Goal: Task Accomplishment & Management: Complete application form

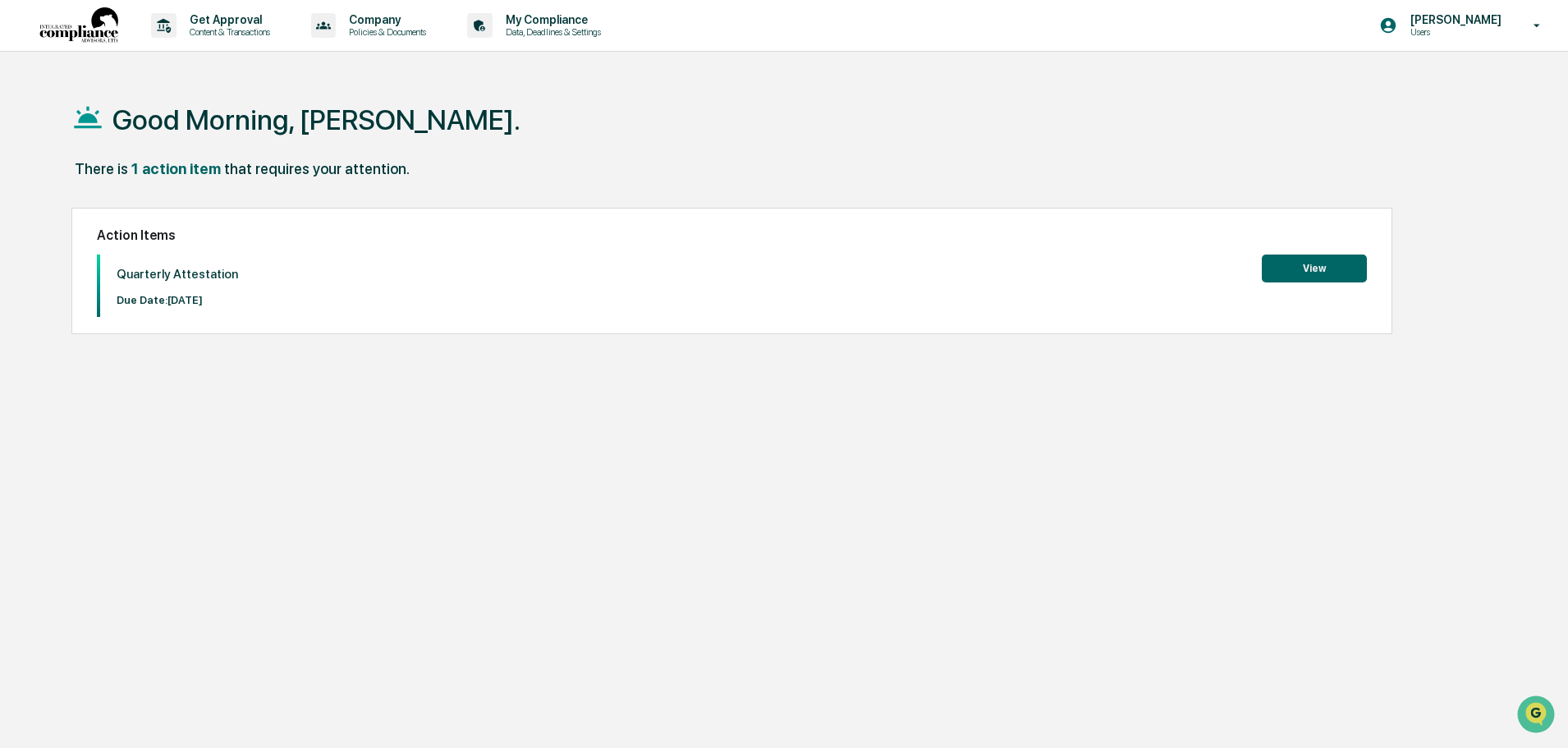
click at [1321, 264] on button "View" at bounding box center [1315, 268] width 105 height 28
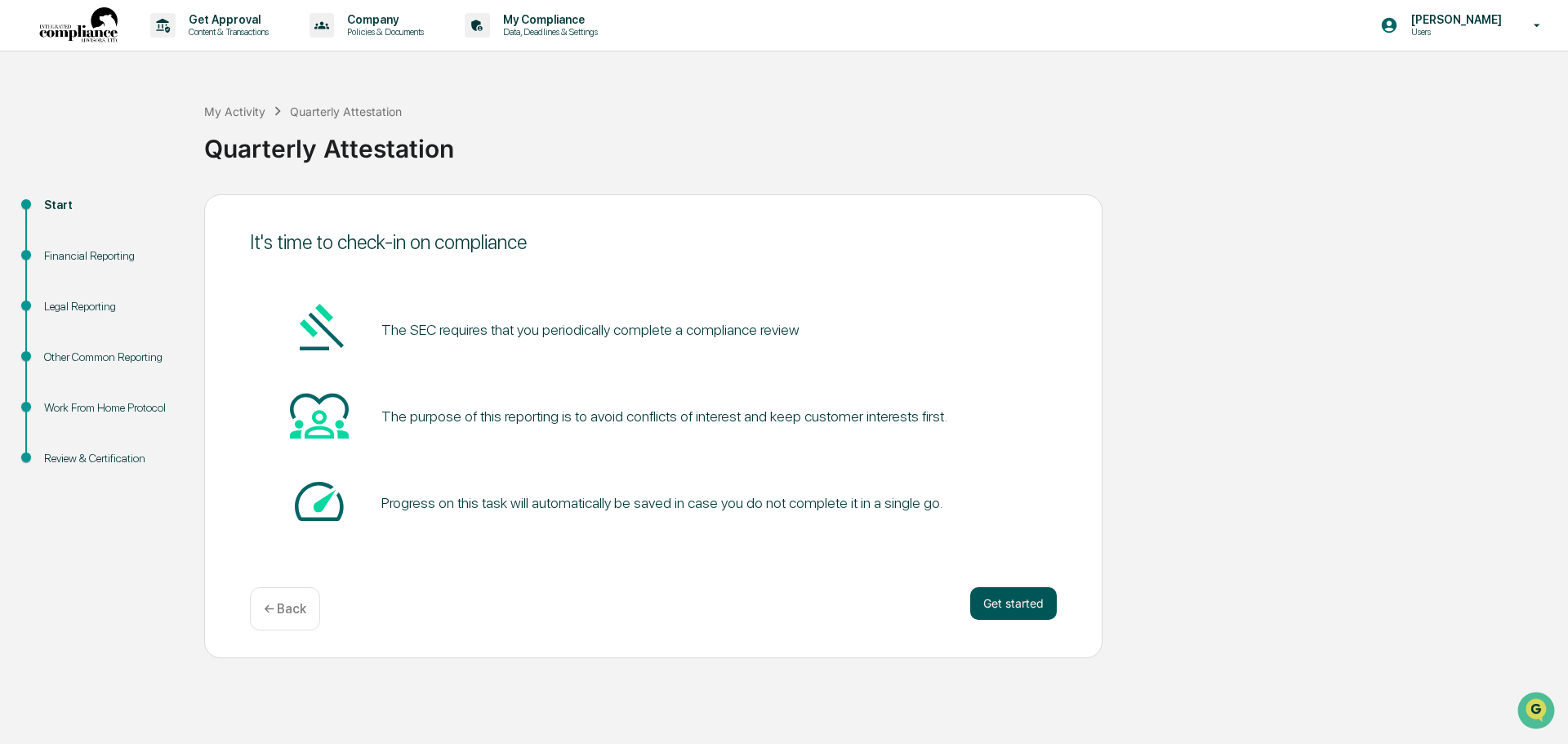
click at [1020, 597] on button "Get started" at bounding box center [1012, 603] width 86 height 32
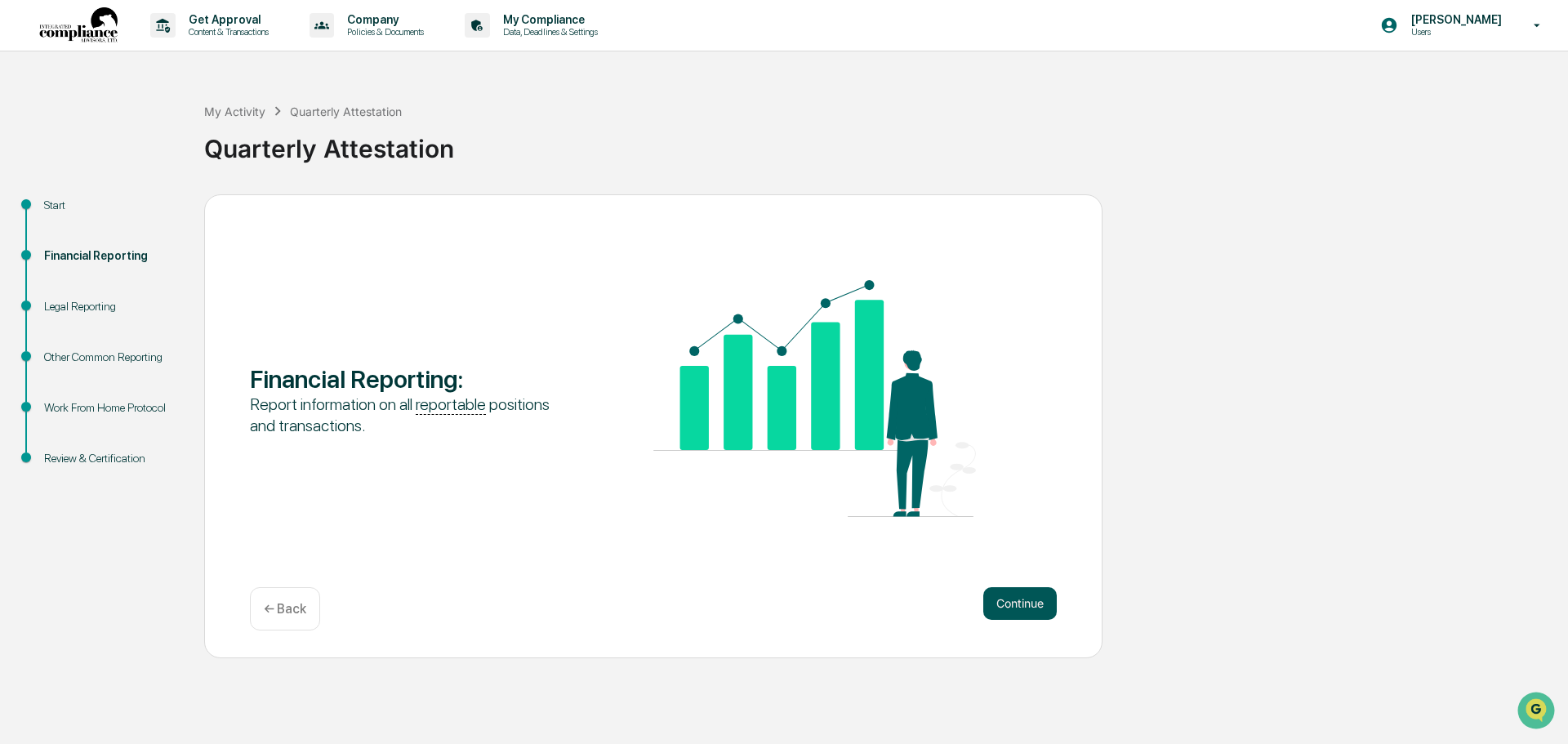
click at [993, 603] on button "Continue" at bounding box center [1019, 603] width 73 height 32
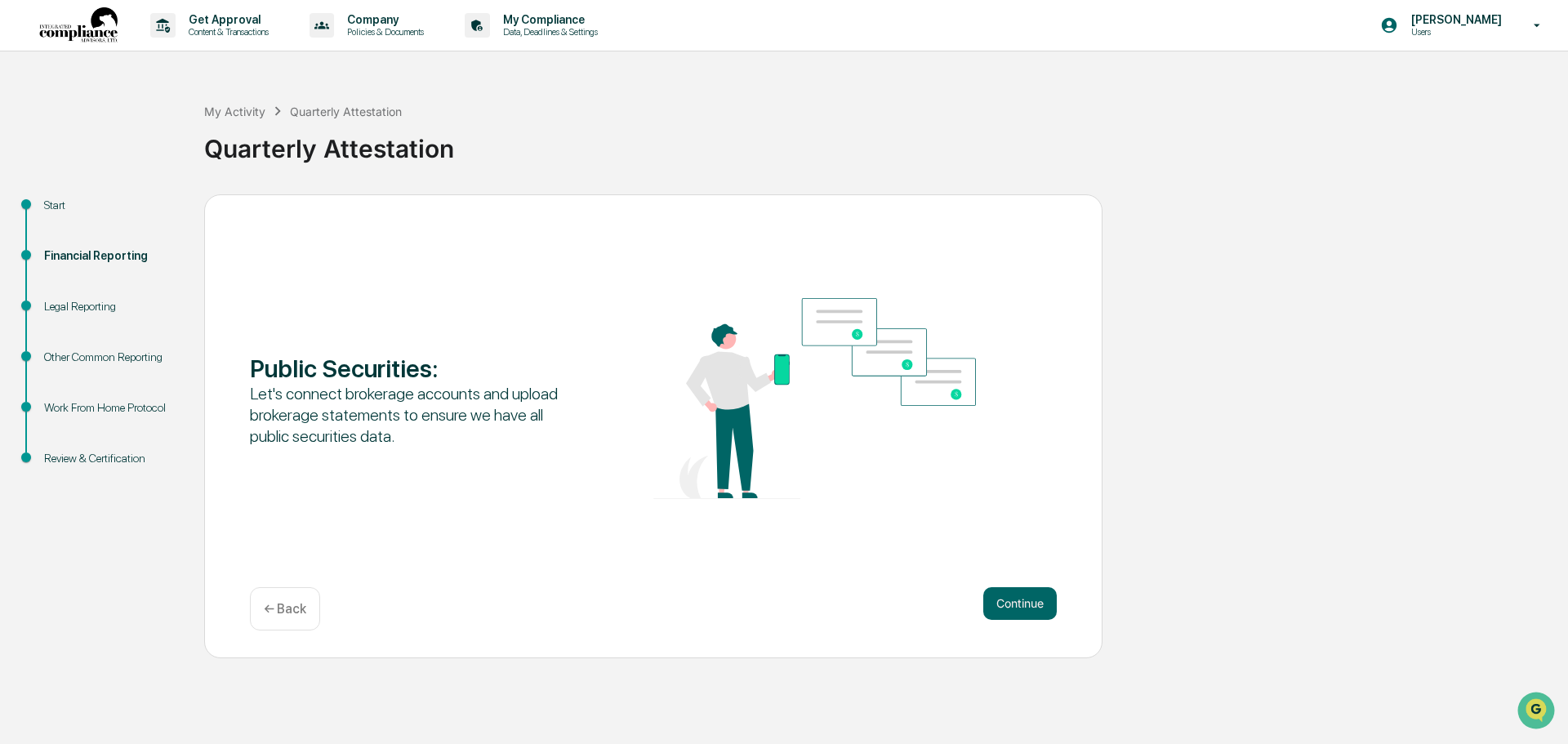
click at [993, 603] on button "Continue" at bounding box center [1019, 603] width 73 height 32
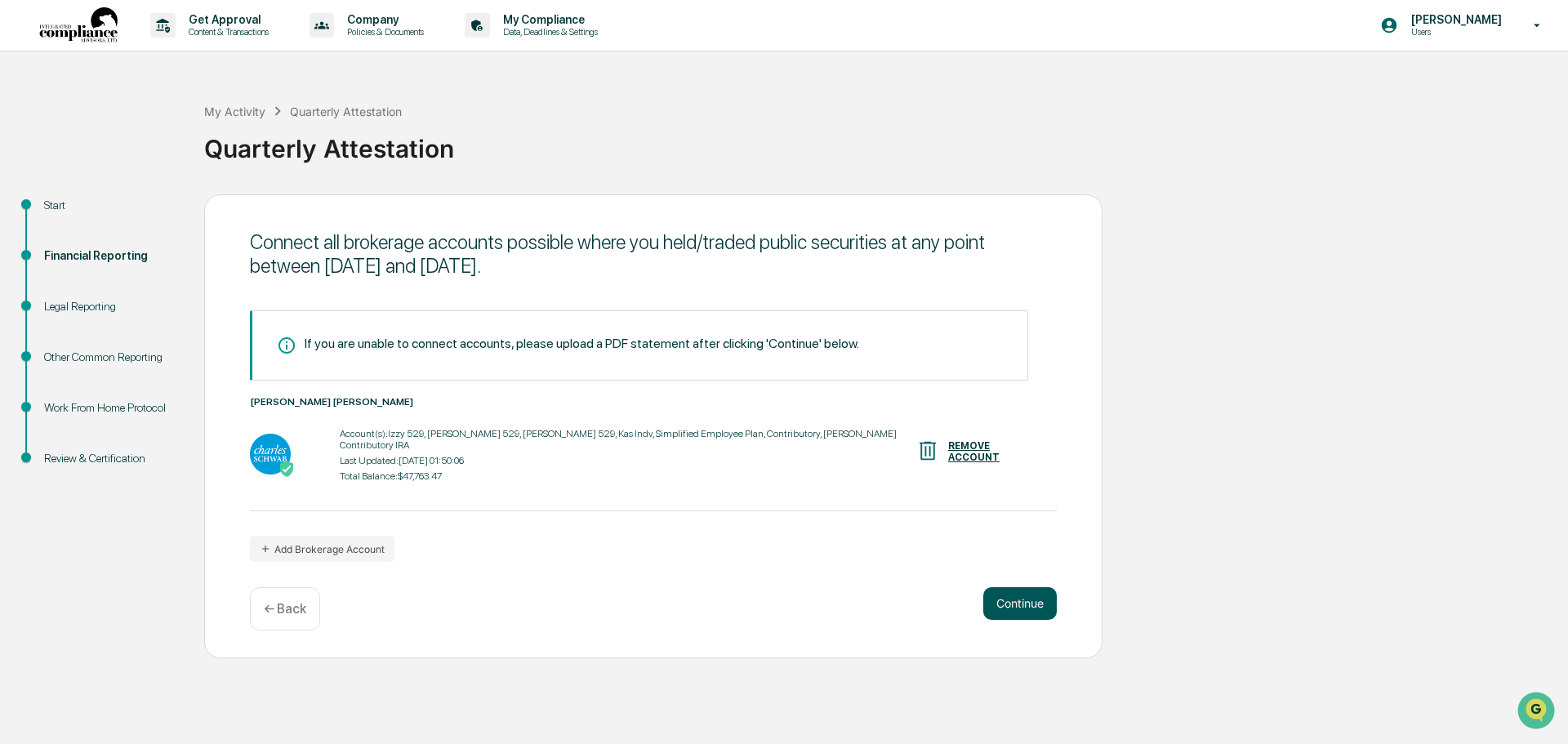
click at [1025, 596] on button "Continue" at bounding box center [1019, 603] width 73 height 32
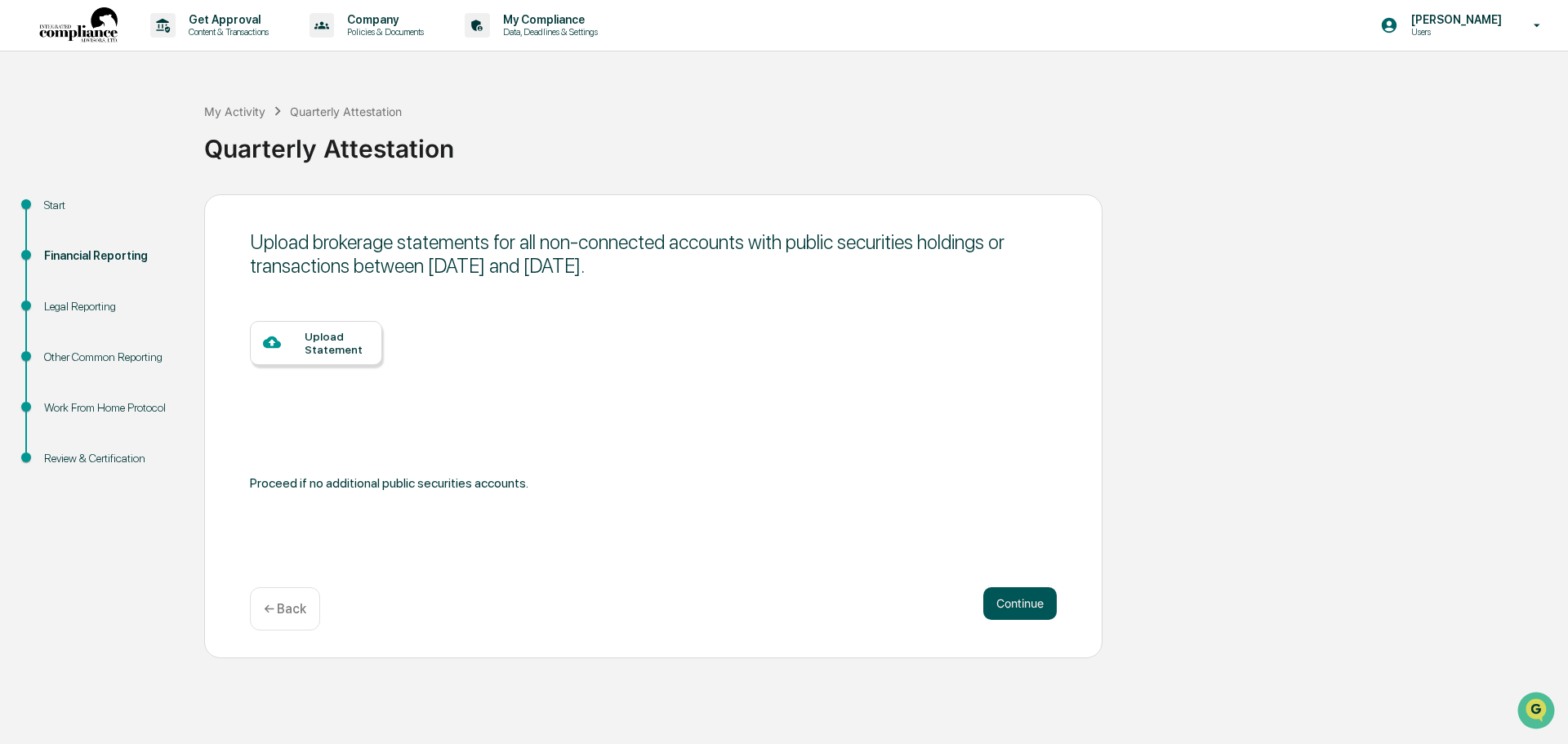
click at [1025, 596] on button "Continue" at bounding box center [1019, 603] width 73 height 32
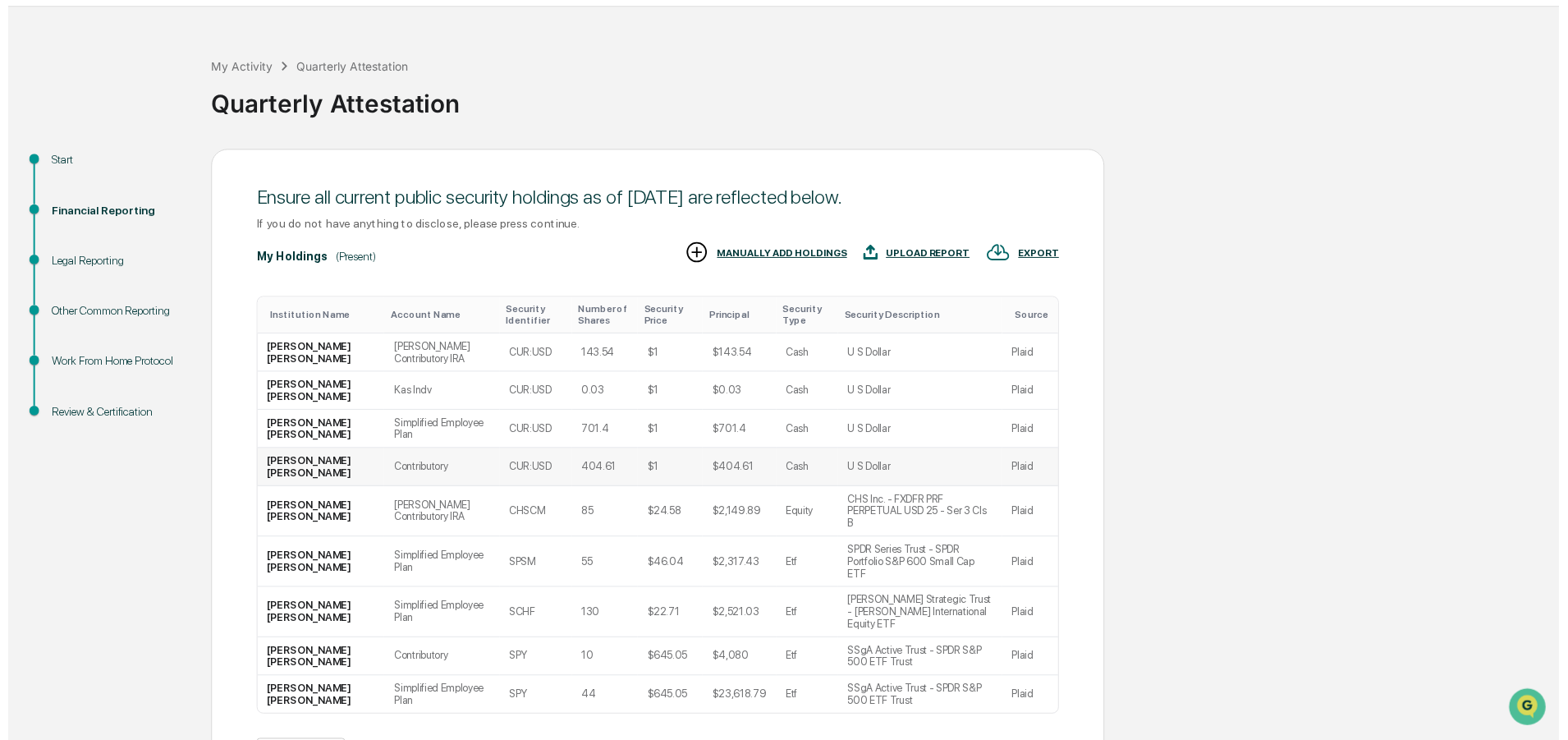
scroll to position [82, 0]
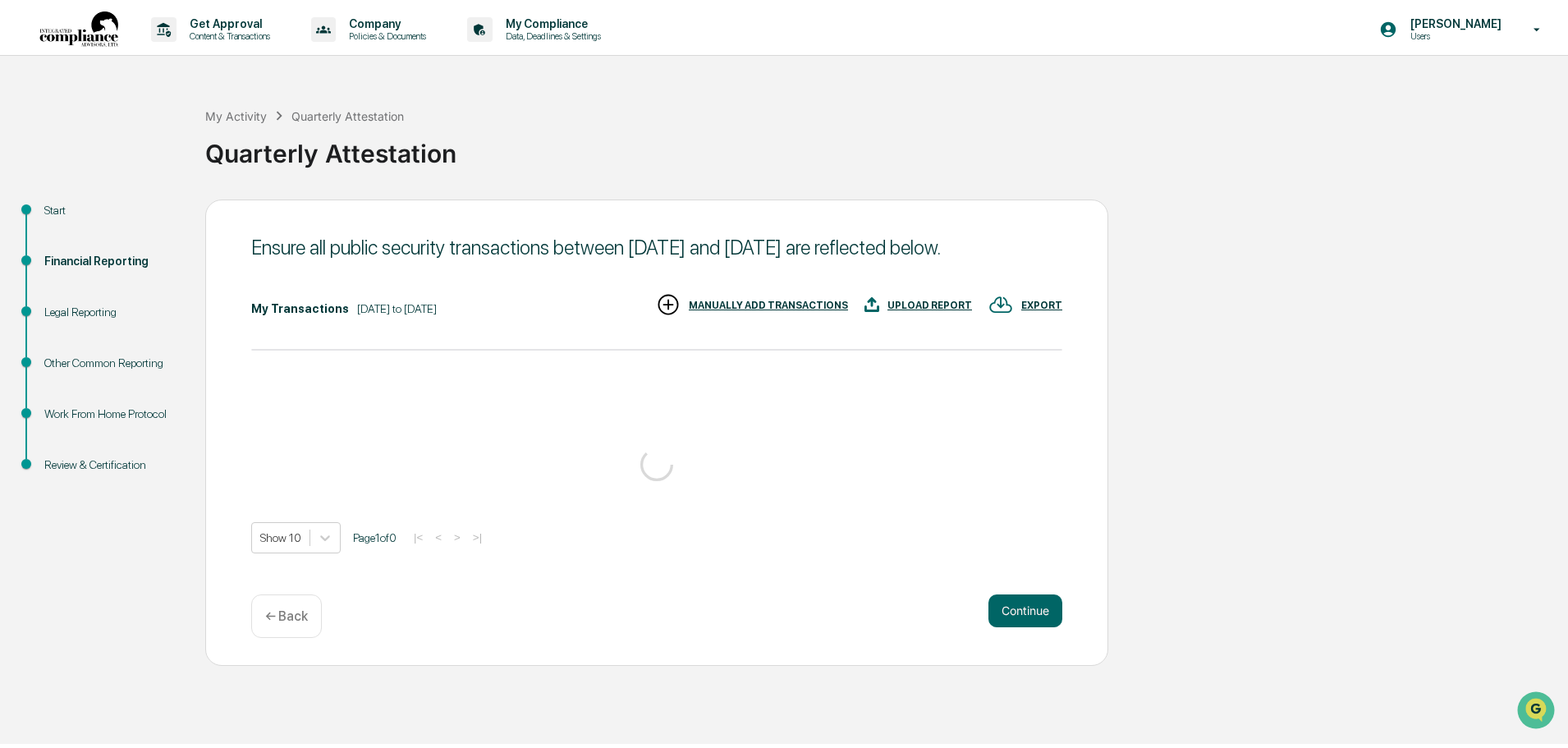
scroll to position [0, 0]
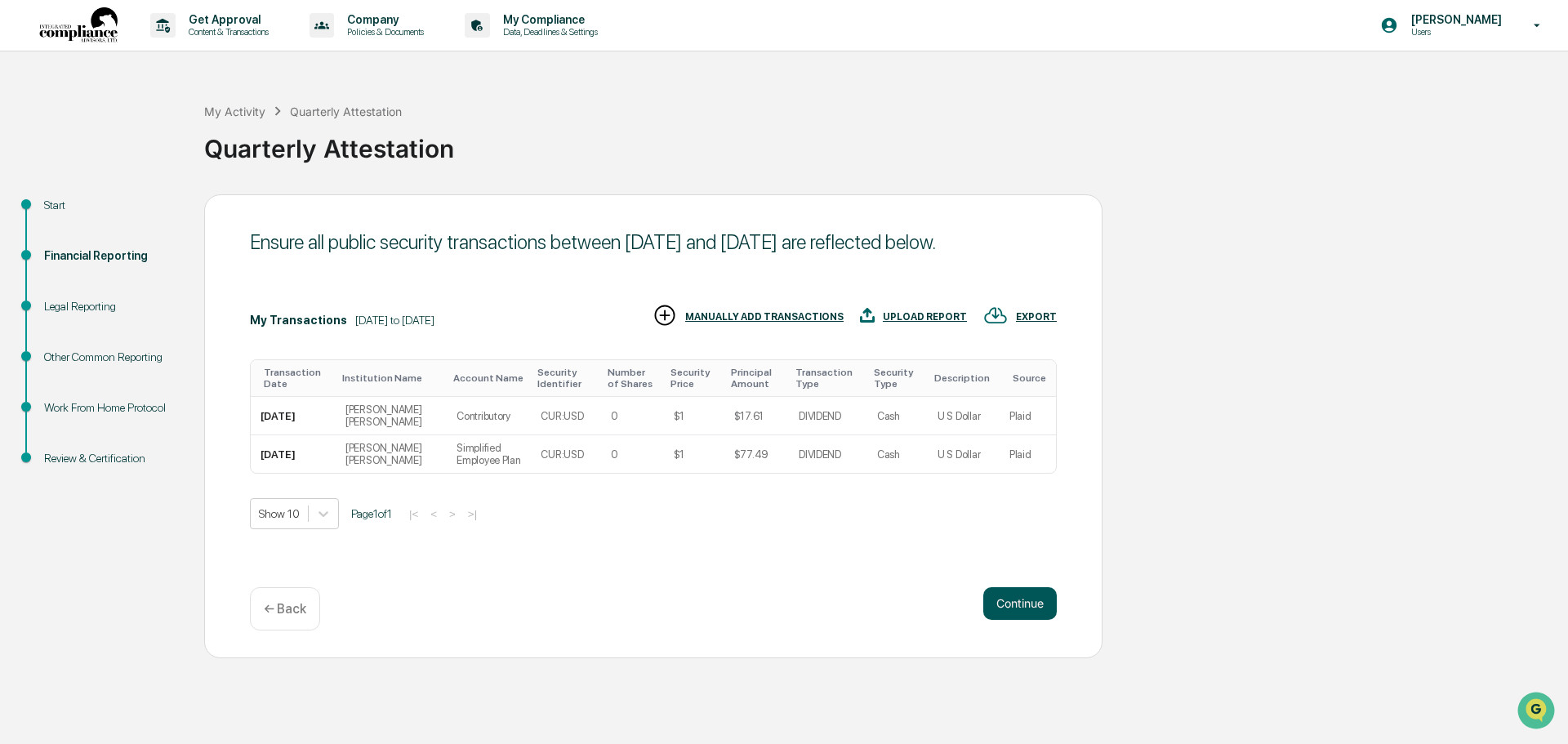
click at [1025, 596] on button "Continue" at bounding box center [1019, 603] width 73 height 32
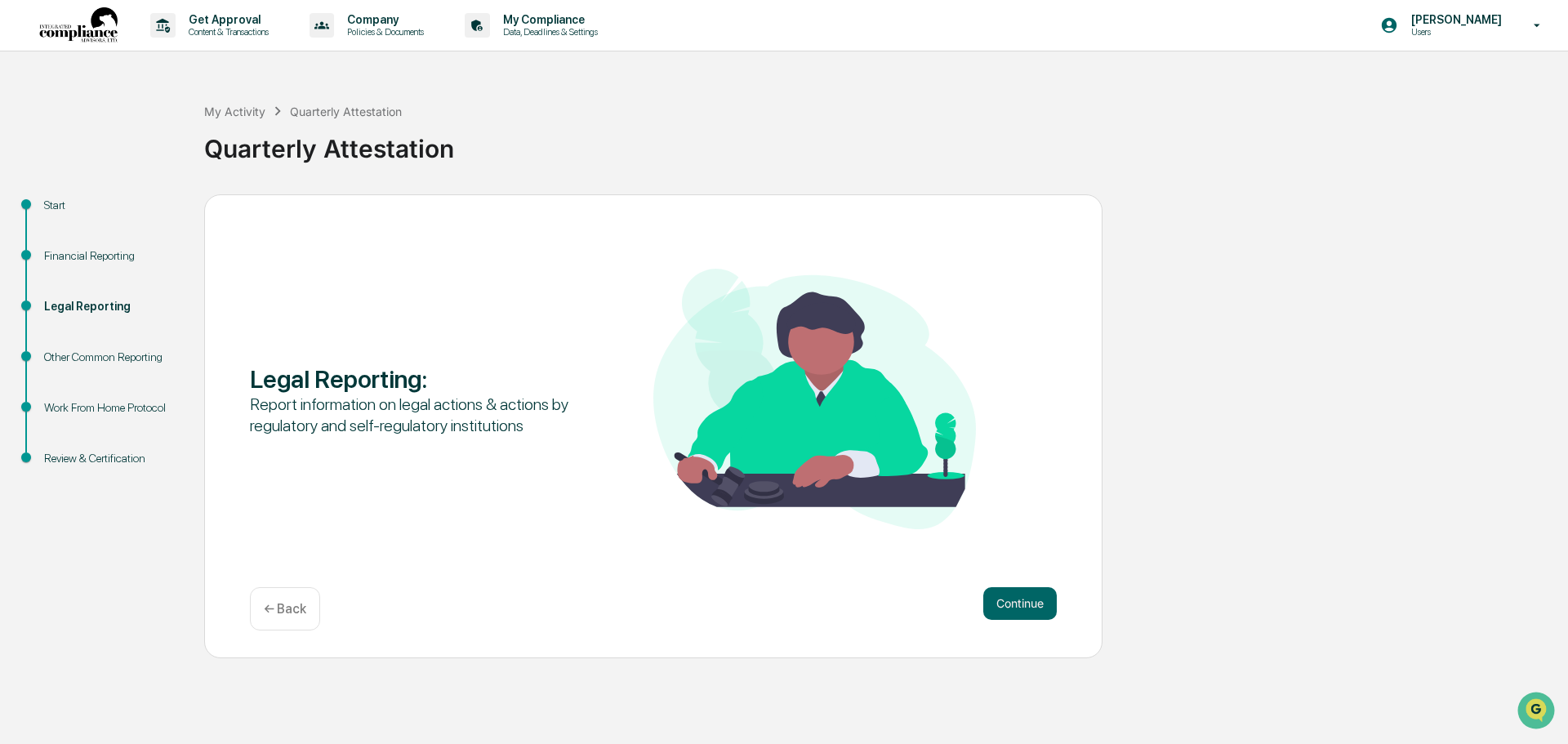
click at [1025, 596] on button "Continue" at bounding box center [1019, 603] width 73 height 32
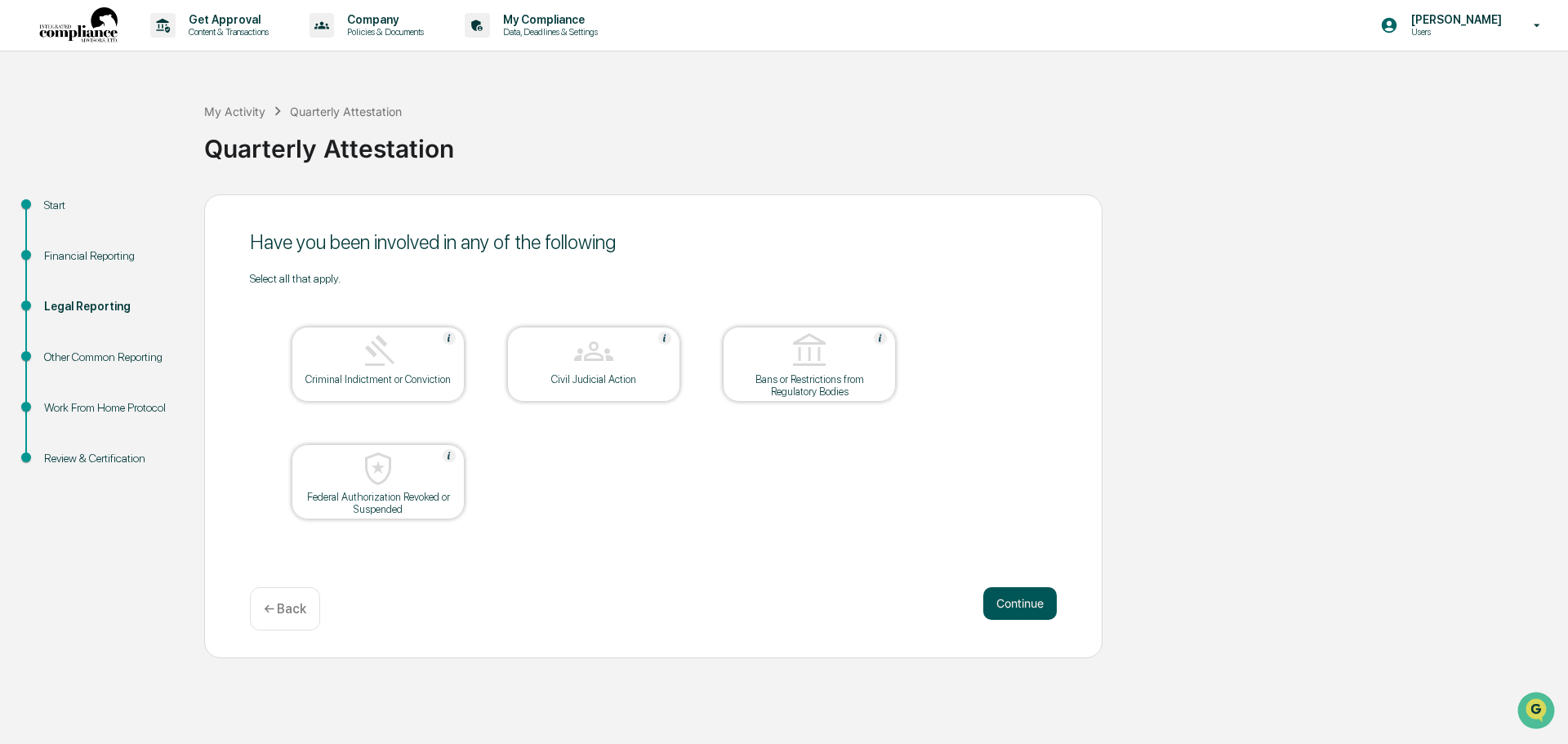
click at [1027, 598] on button "Continue" at bounding box center [1019, 603] width 73 height 32
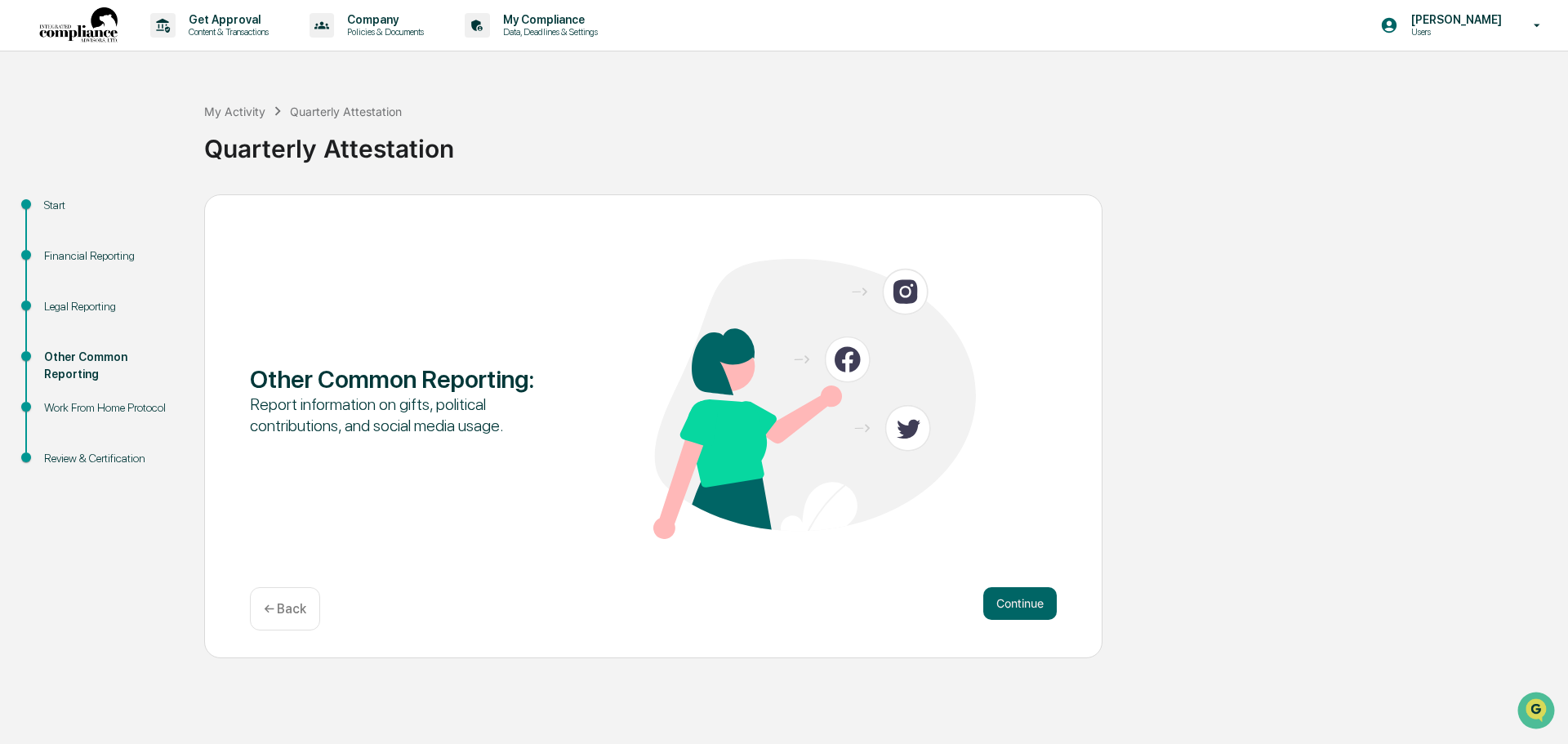
click at [1027, 598] on button "Continue" at bounding box center [1019, 603] width 73 height 32
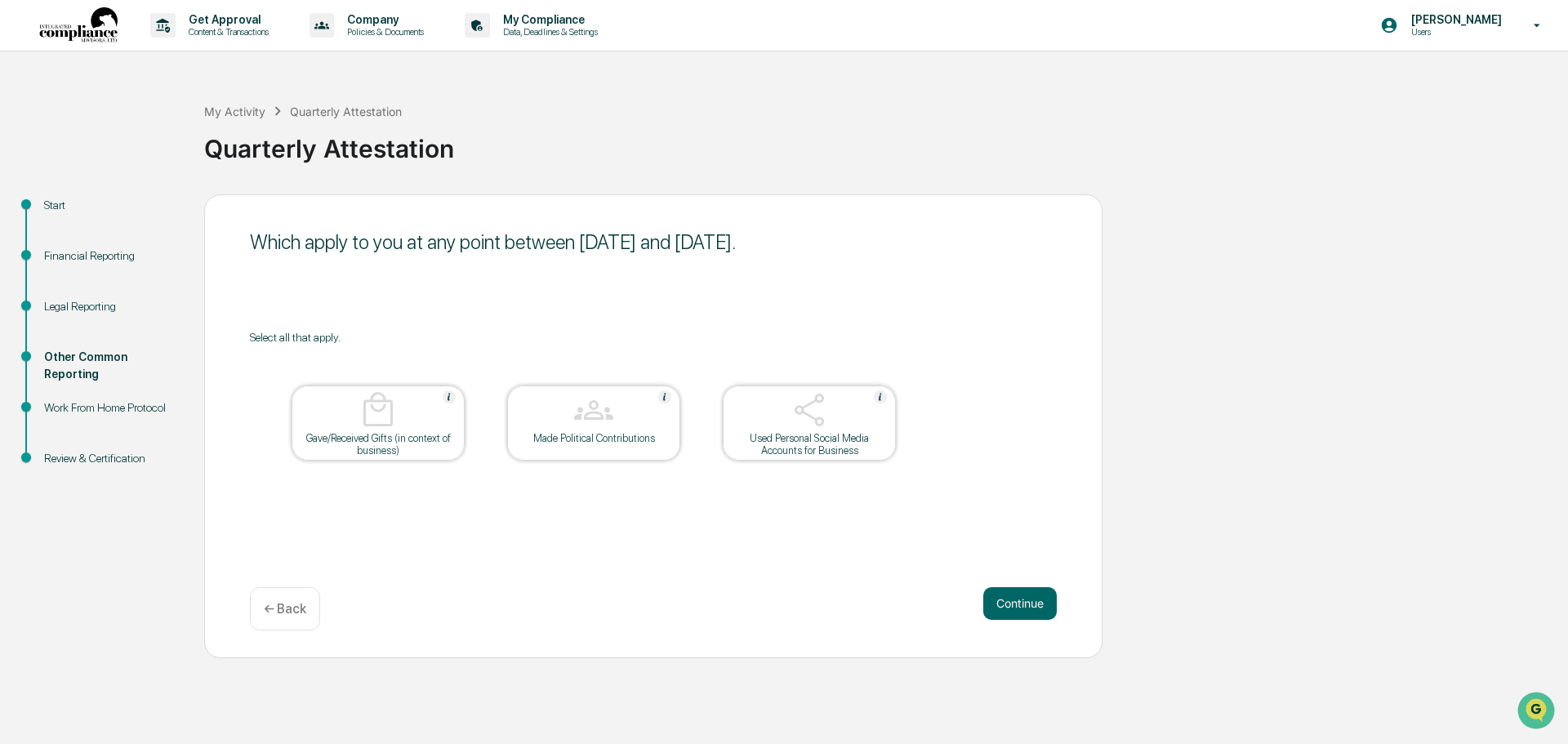
click at [1027, 598] on button "Continue" at bounding box center [1019, 603] width 73 height 32
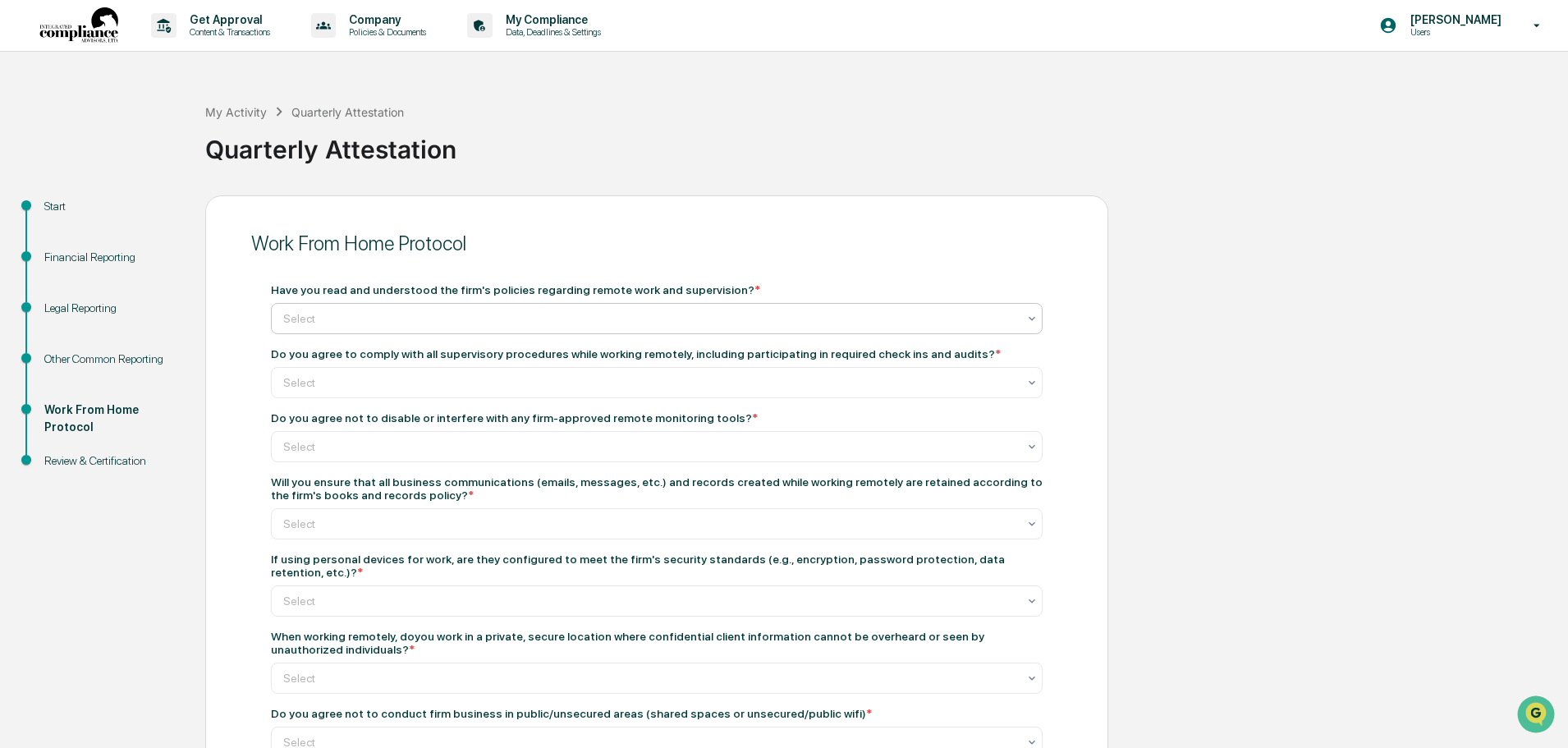
click at [771, 310] on div at bounding box center [650, 318] width 734 height 17
click at [424, 353] on div "Yes" at bounding box center [657, 357] width 770 height 32
click at [414, 378] on div at bounding box center [650, 382] width 734 height 17
click at [291, 418] on div "Yes" at bounding box center [657, 422] width 770 height 32
click at [376, 327] on div at bounding box center [650, 318] width 734 height 17
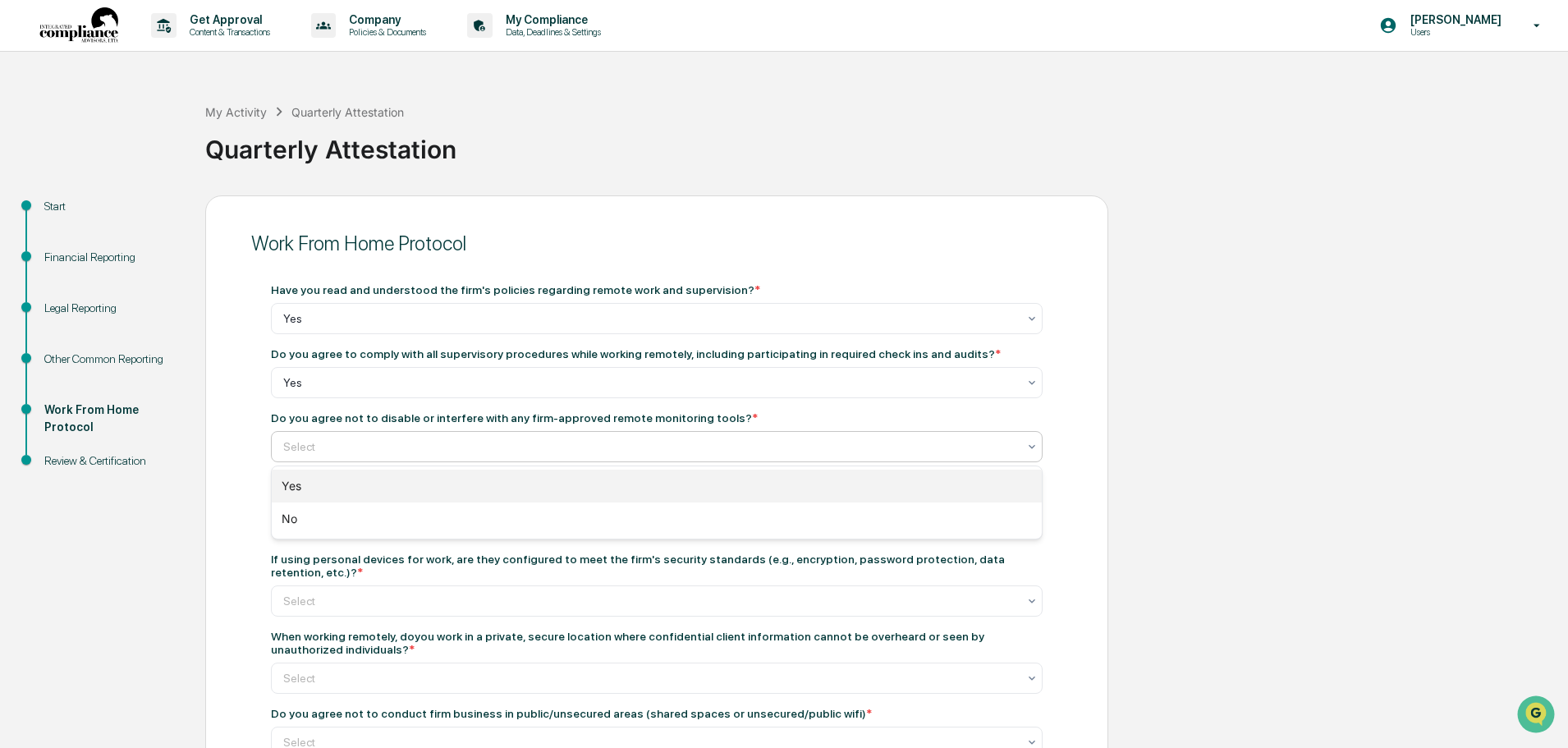
click at [308, 491] on div "Yes" at bounding box center [657, 486] width 770 height 32
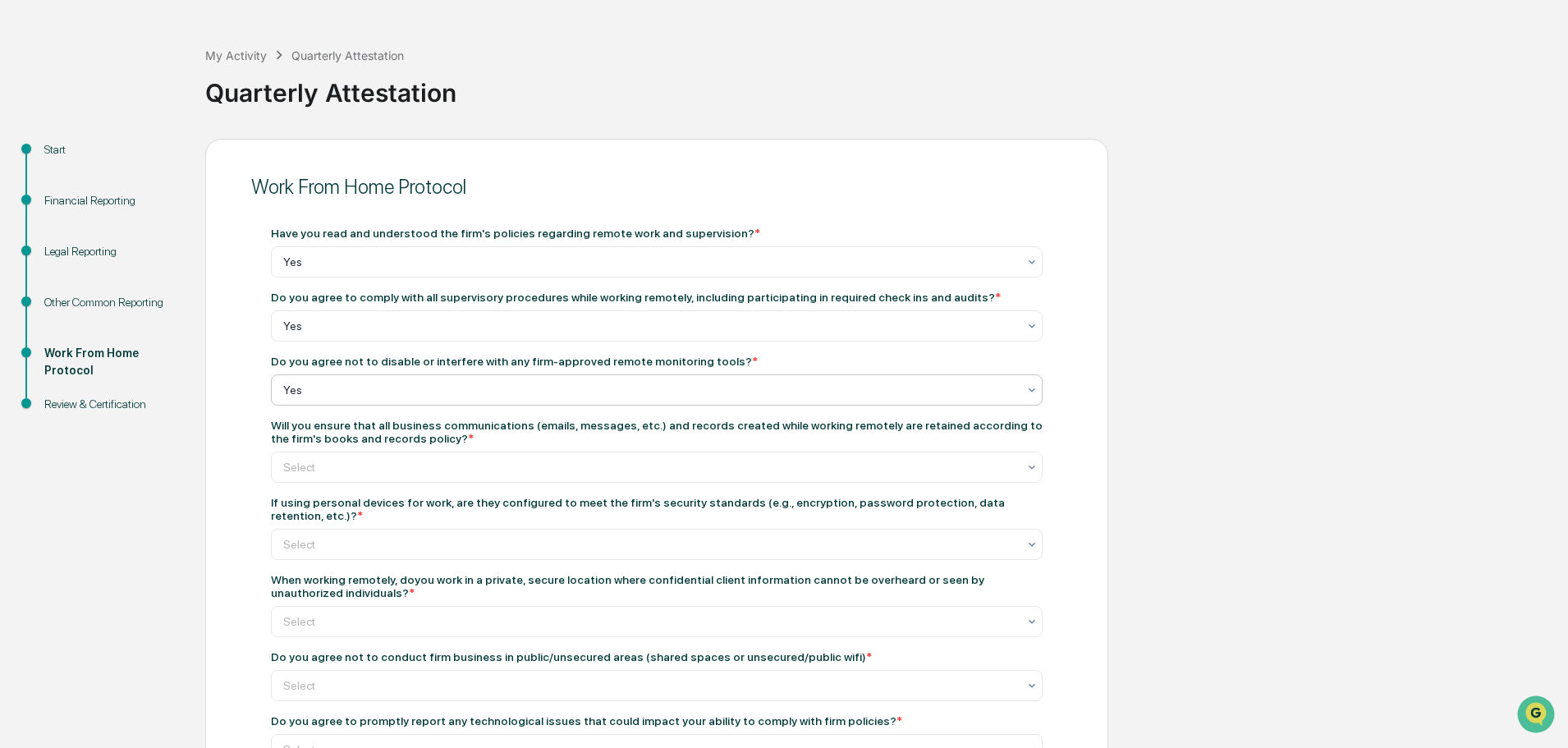
scroll to position [82, 0]
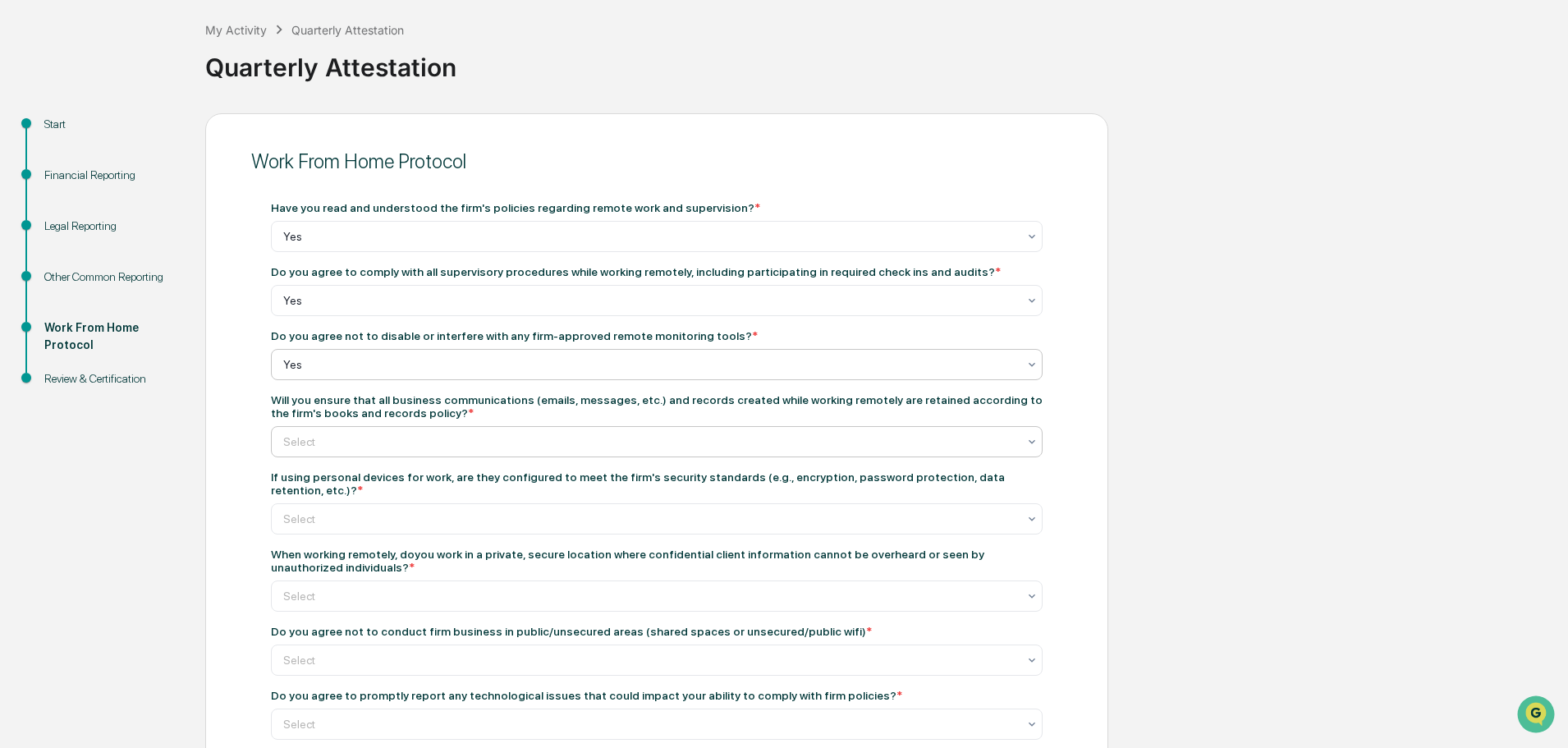
click at [417, 245] on div at bounding box center [650, 236] width 734 height 17
click at [413, 477] on div "Yes" at bounding box center [657, 481] width 770 height 32
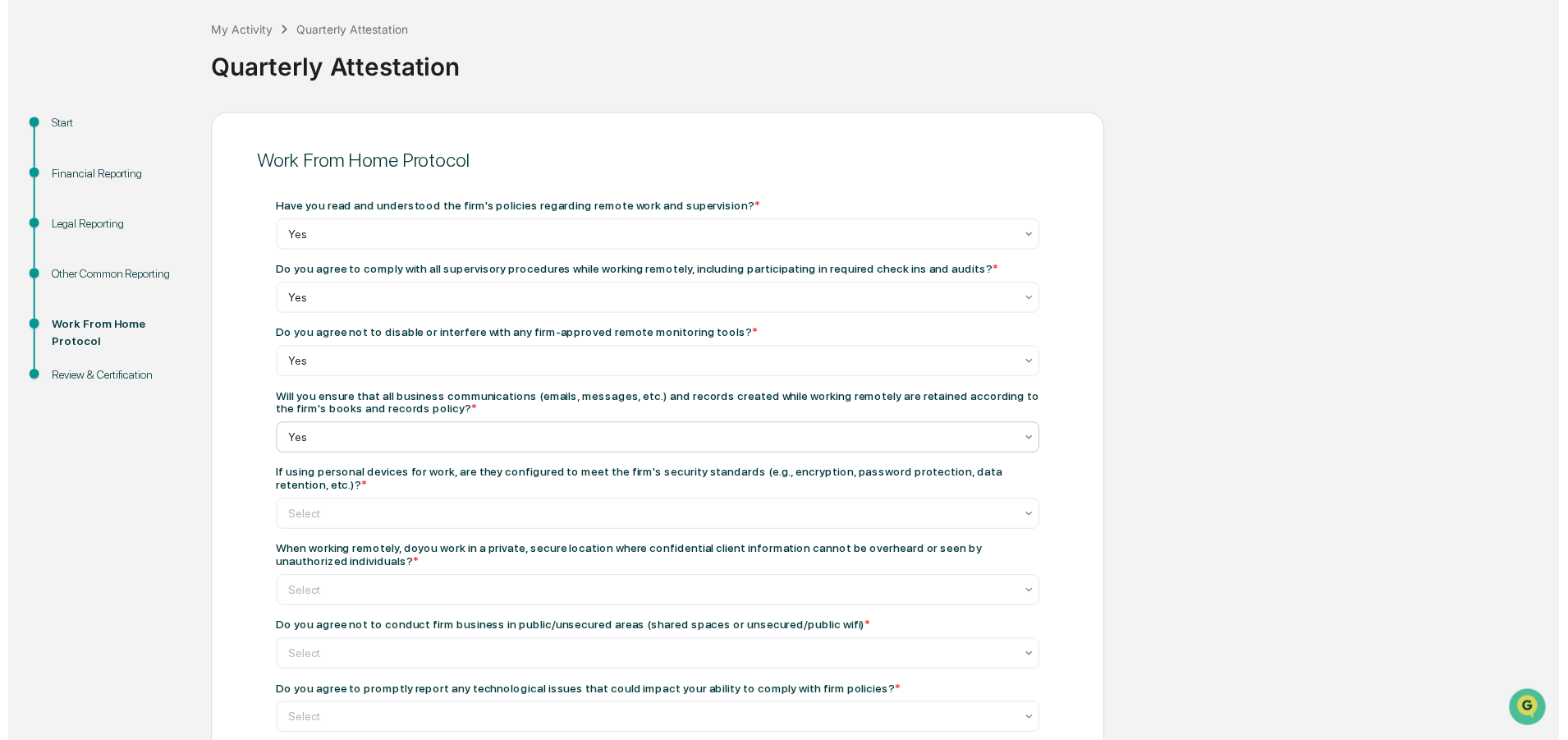
scroll to position [167, 0]
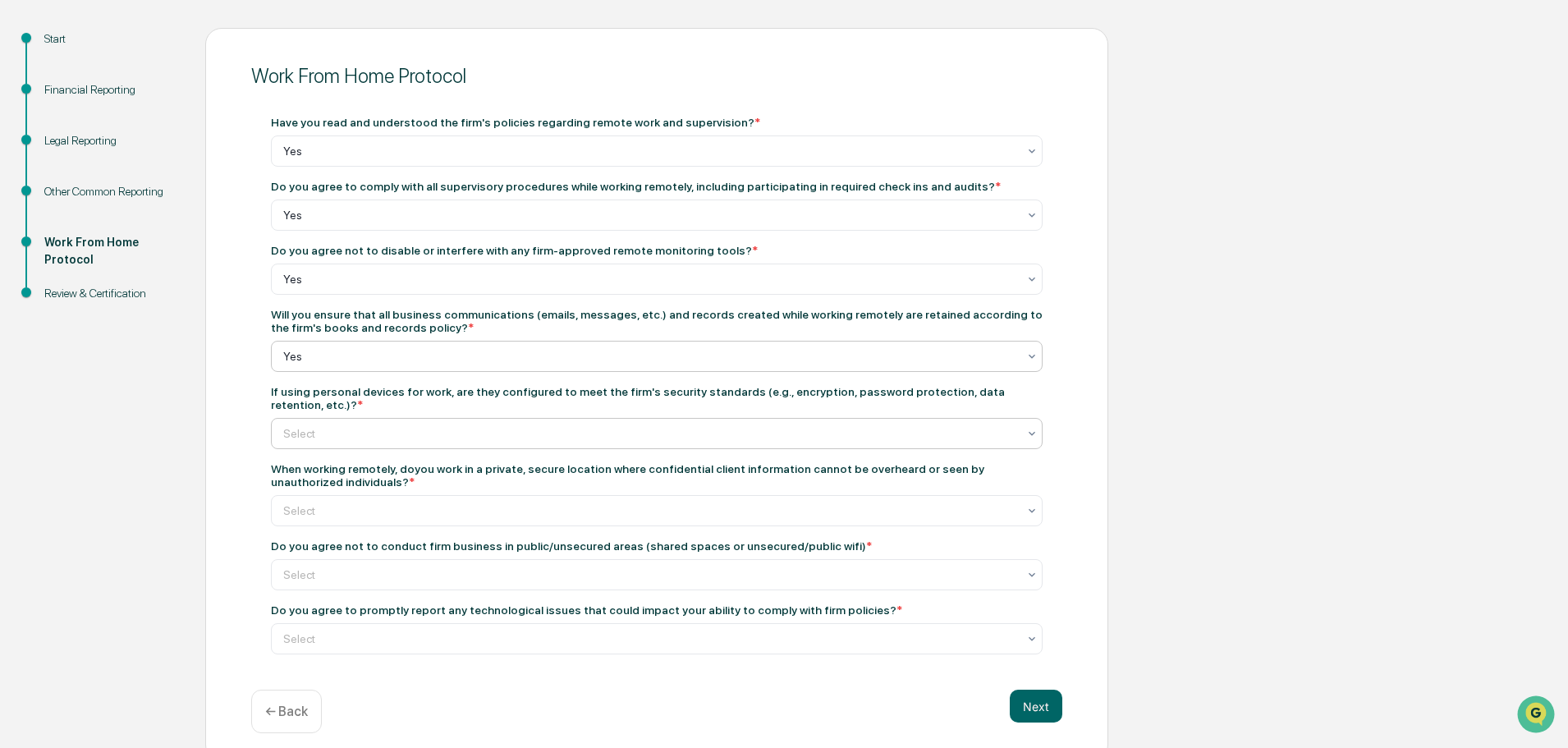
click at [413, 160] on div at bounding box center [650, 151] width 734 height 17
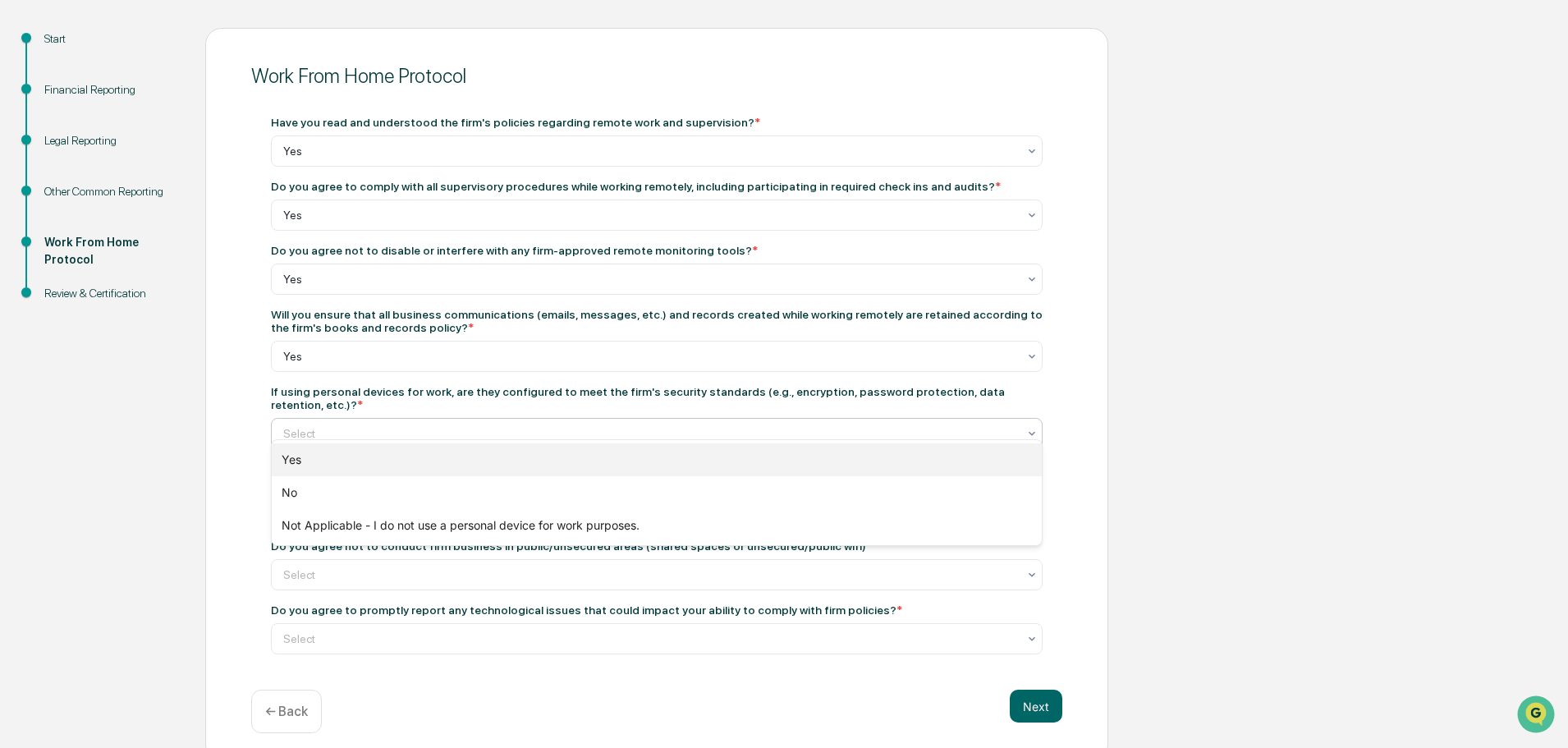
click at [405, 452] on div "Yes" at bounding box center [657, 459] width 770 height 32
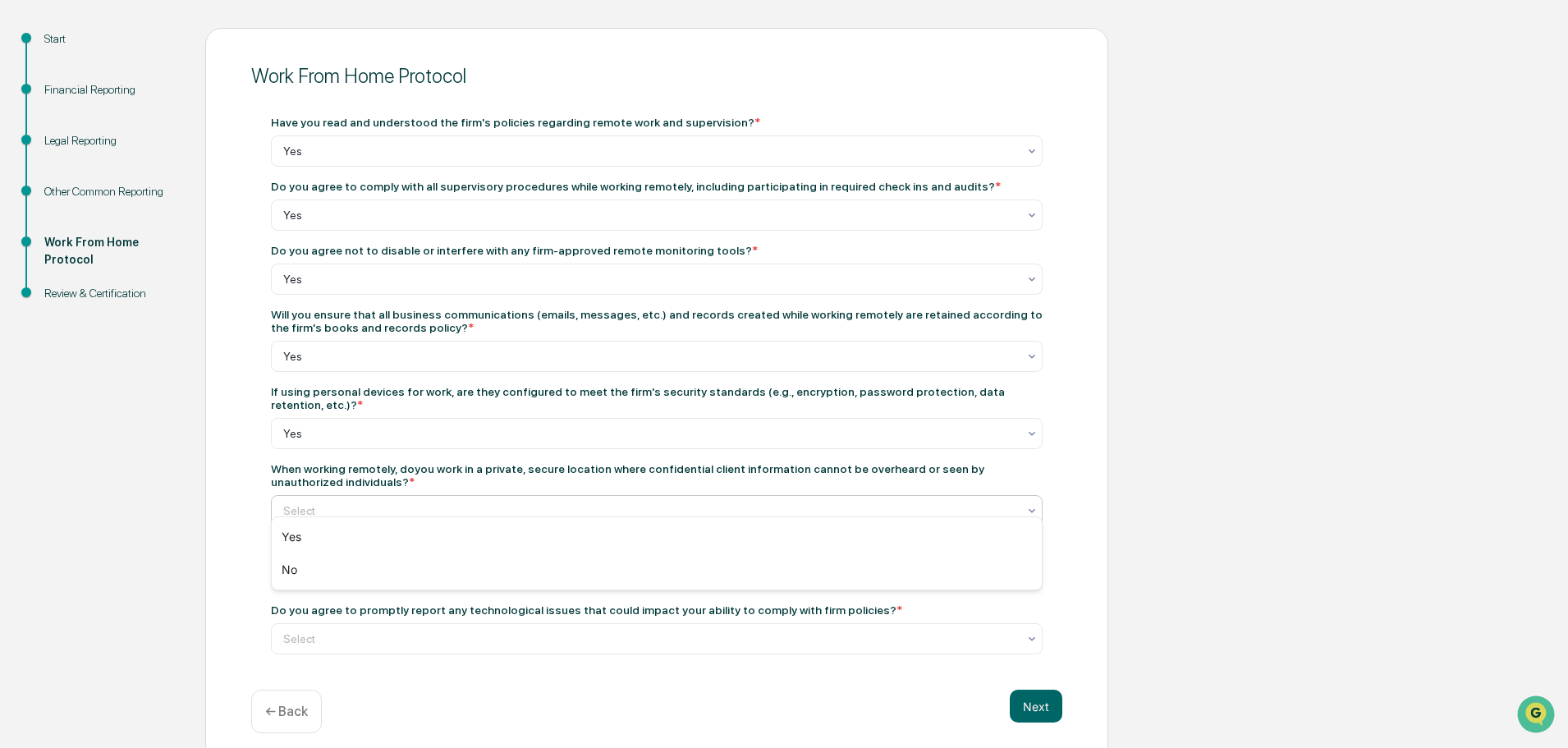
click at [391, 502] on div at bounding box center [650, 510] width 734 height 17
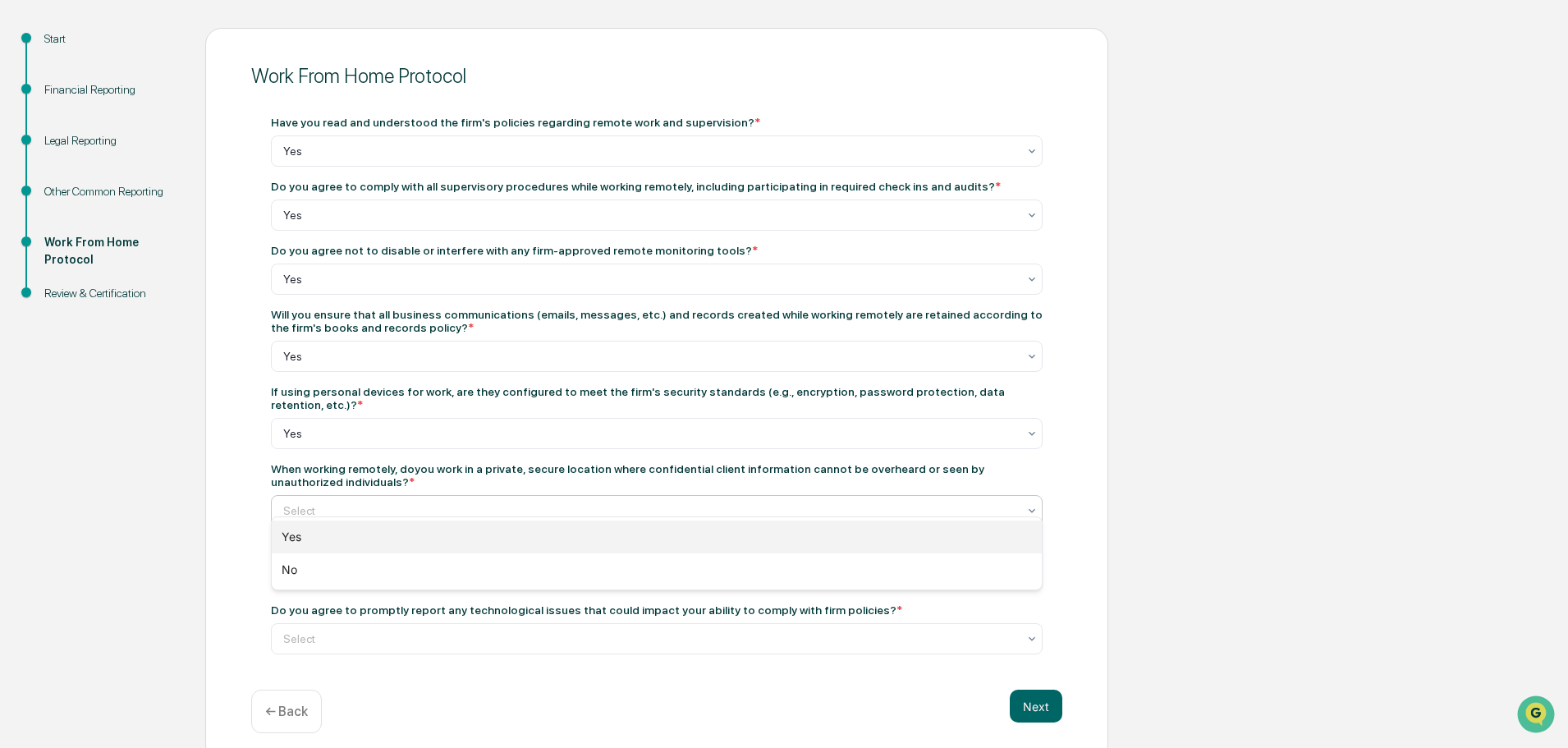
click at [323, 531] on div "Yes" at bounding box center [657, 537] width 770 height 32
click at [333, 160] on div at bounding box center [650, 151] width 734 height 17
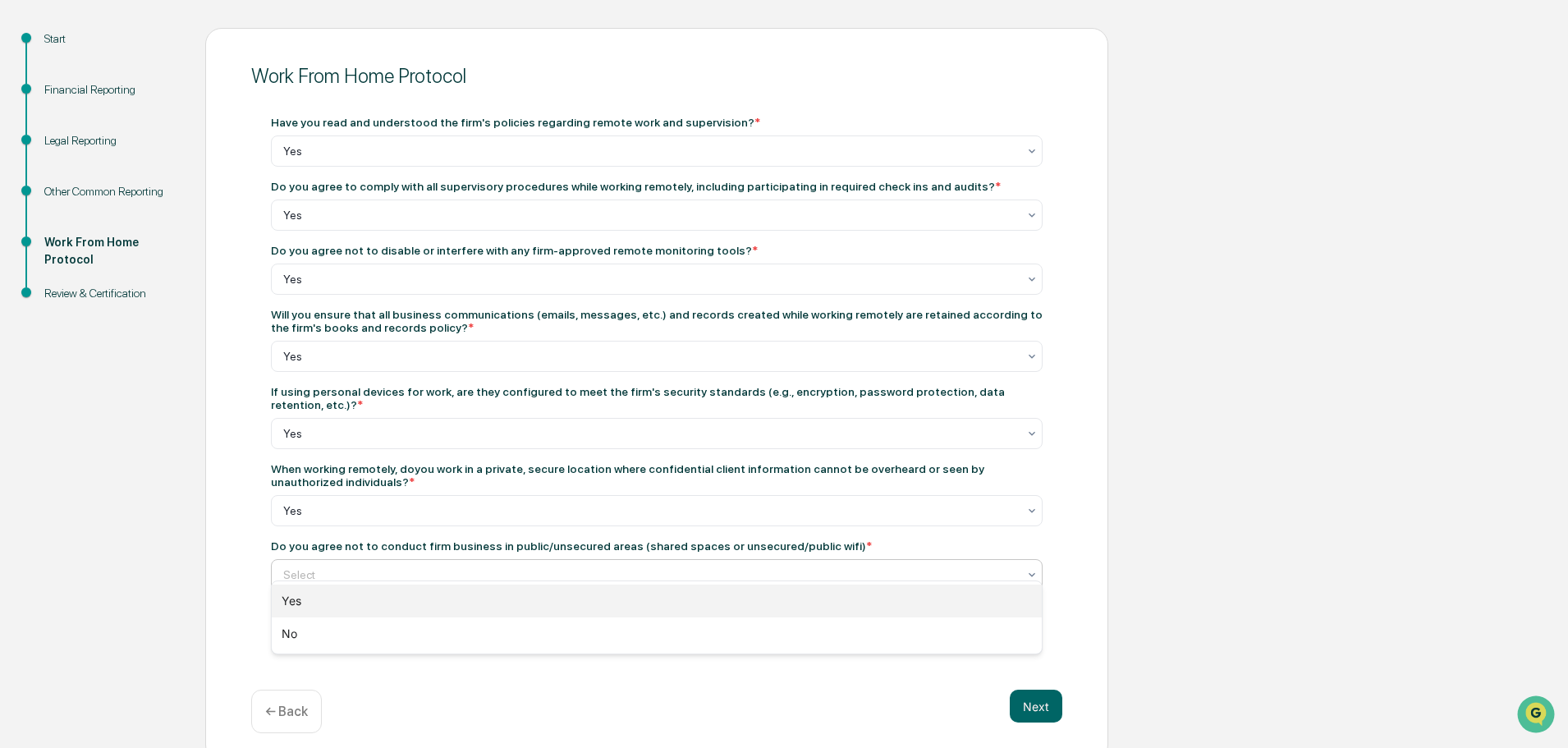
click at [300, 595] on div "Yes" at bounding box center [657, 601] width 770 height 32
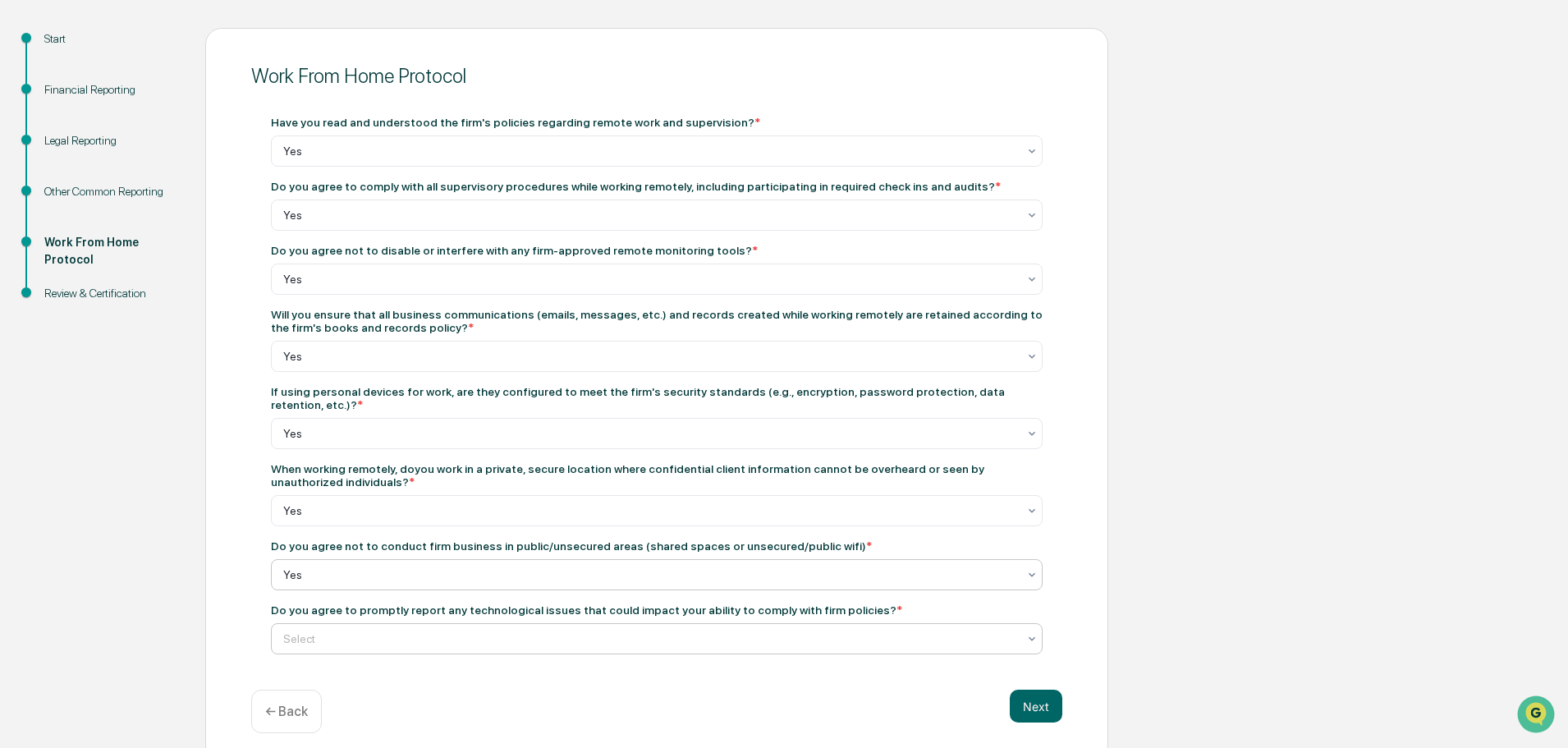
click at [334, 160] on div at bounding box center [650, 151] width 734 height 17
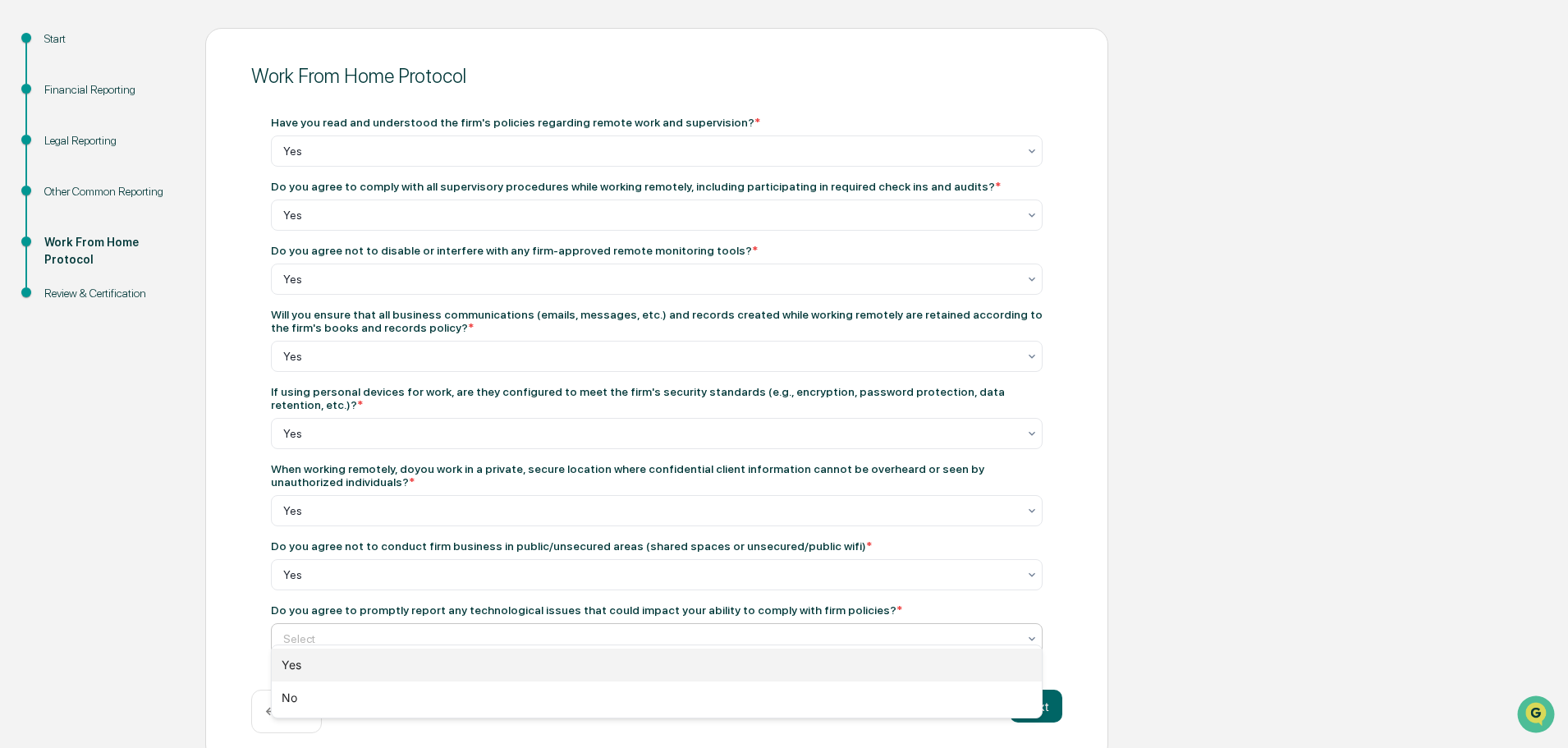
click at [309, 673] on div "Yes" at bounding box center [657, 665] width 770 height 32
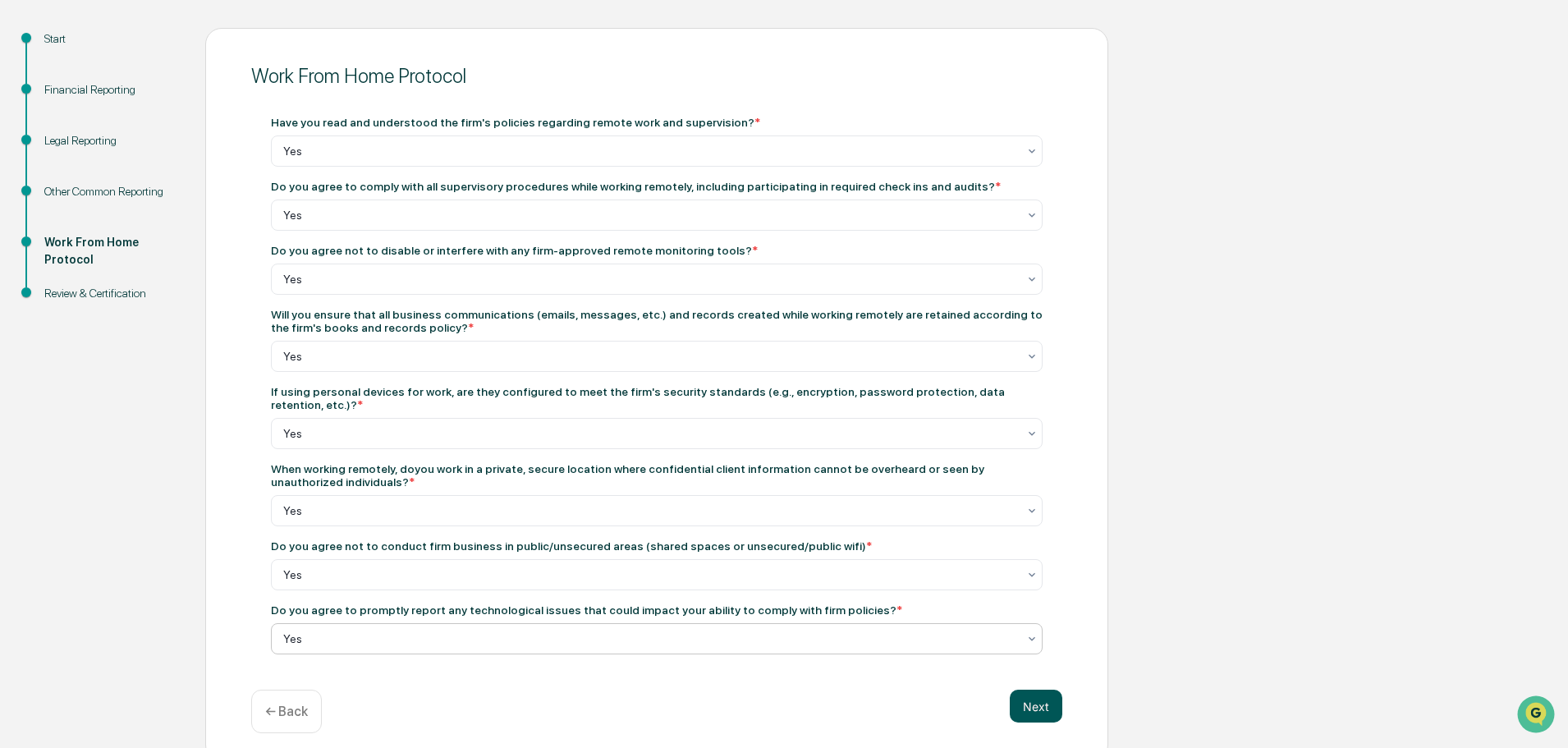
click at [1033, 697] on button "Next" at bounding box center [1037, 705] width 53 height 32
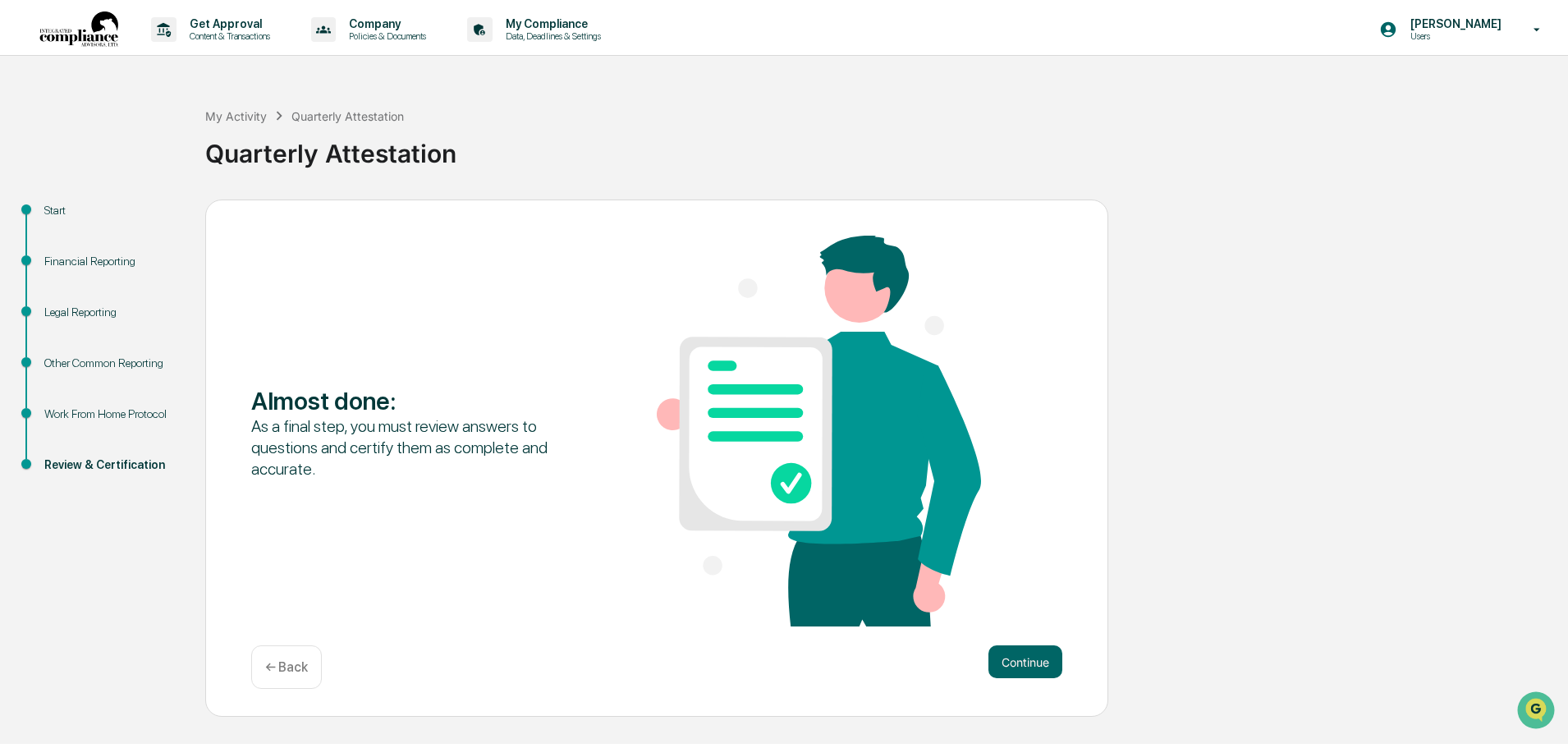
scroll to position [0, 0]
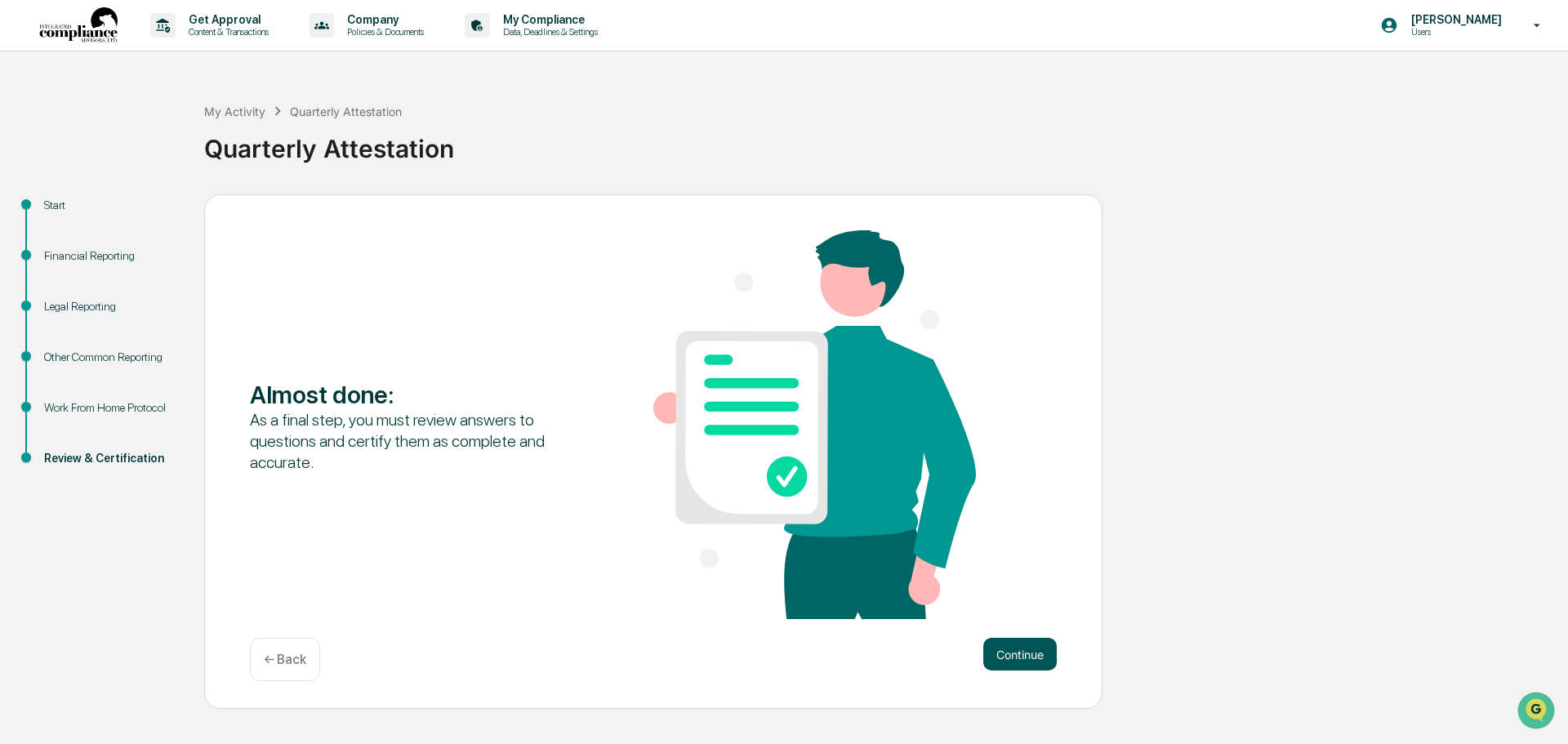
click at [1018, 645] on button "Continue" at bounding box center [1019, 653] width 73 height 32
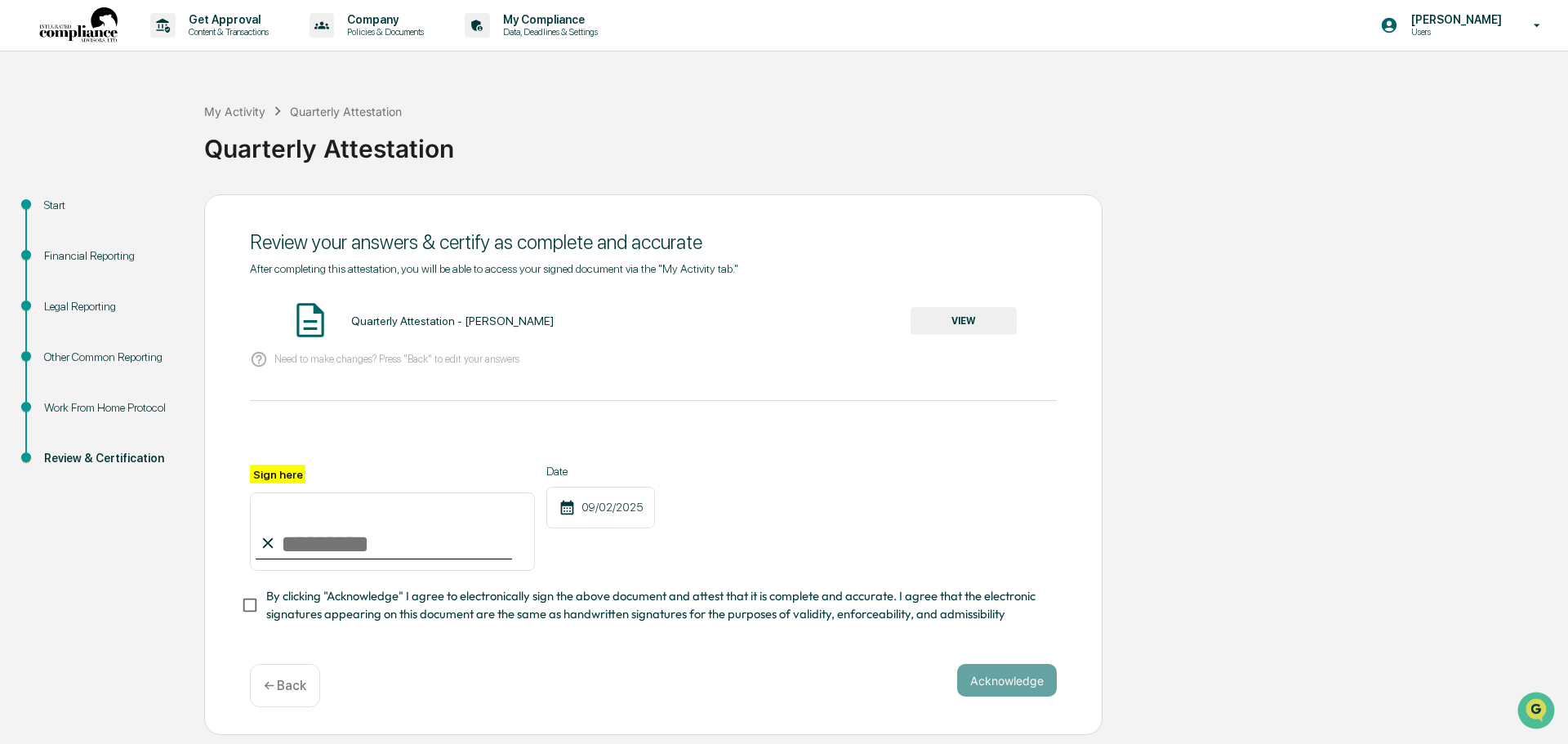
click at [295, 547] on input "Sign here" at bounding box center [392, 532] width 285 height 78
type input "**********"
click at [1009, 688] on button "Acknowledge" at bounding box center [1006, 679] width 99 height 32
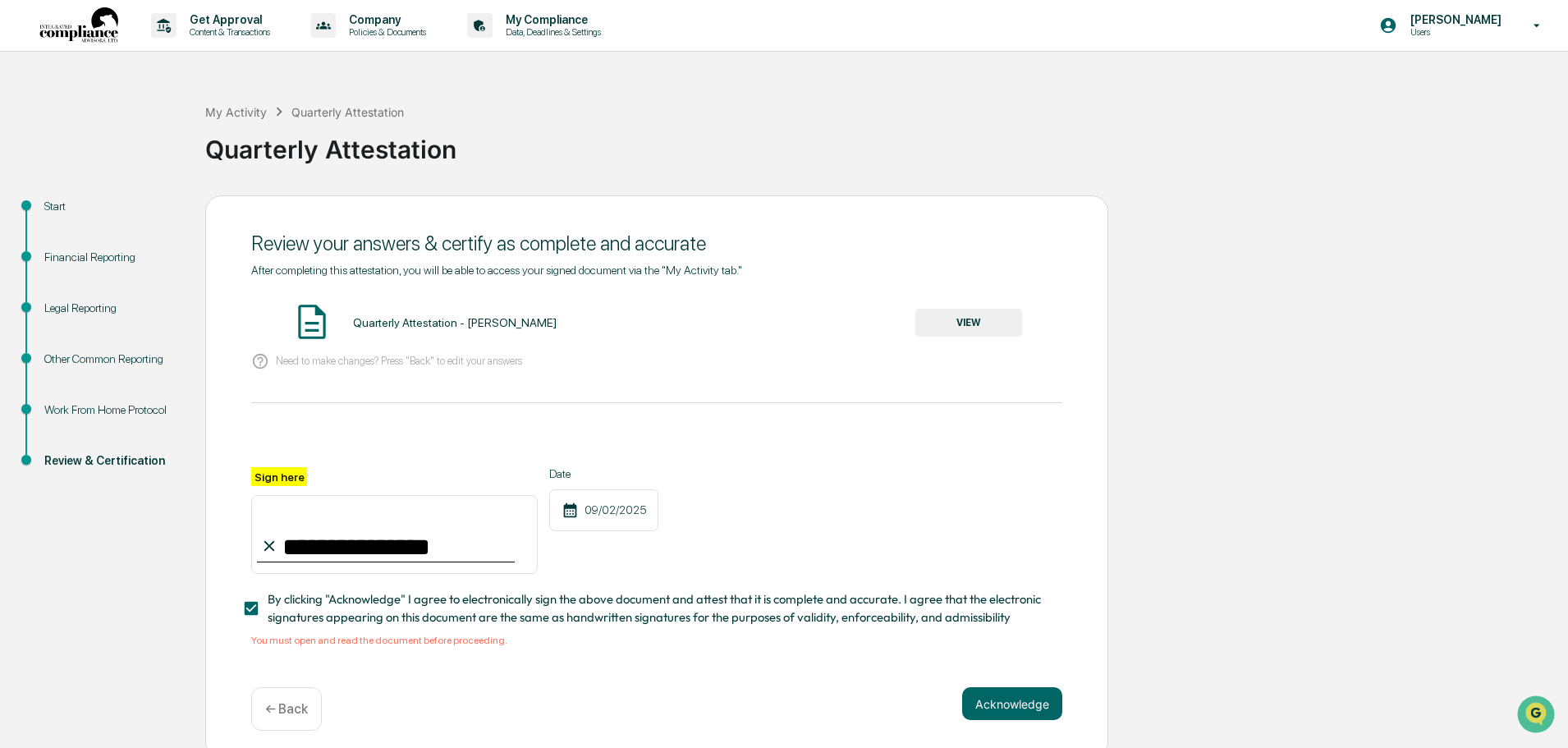
click at [952, 332] on button "VIEW" at bounding box center [969, 323] width 107 height 28
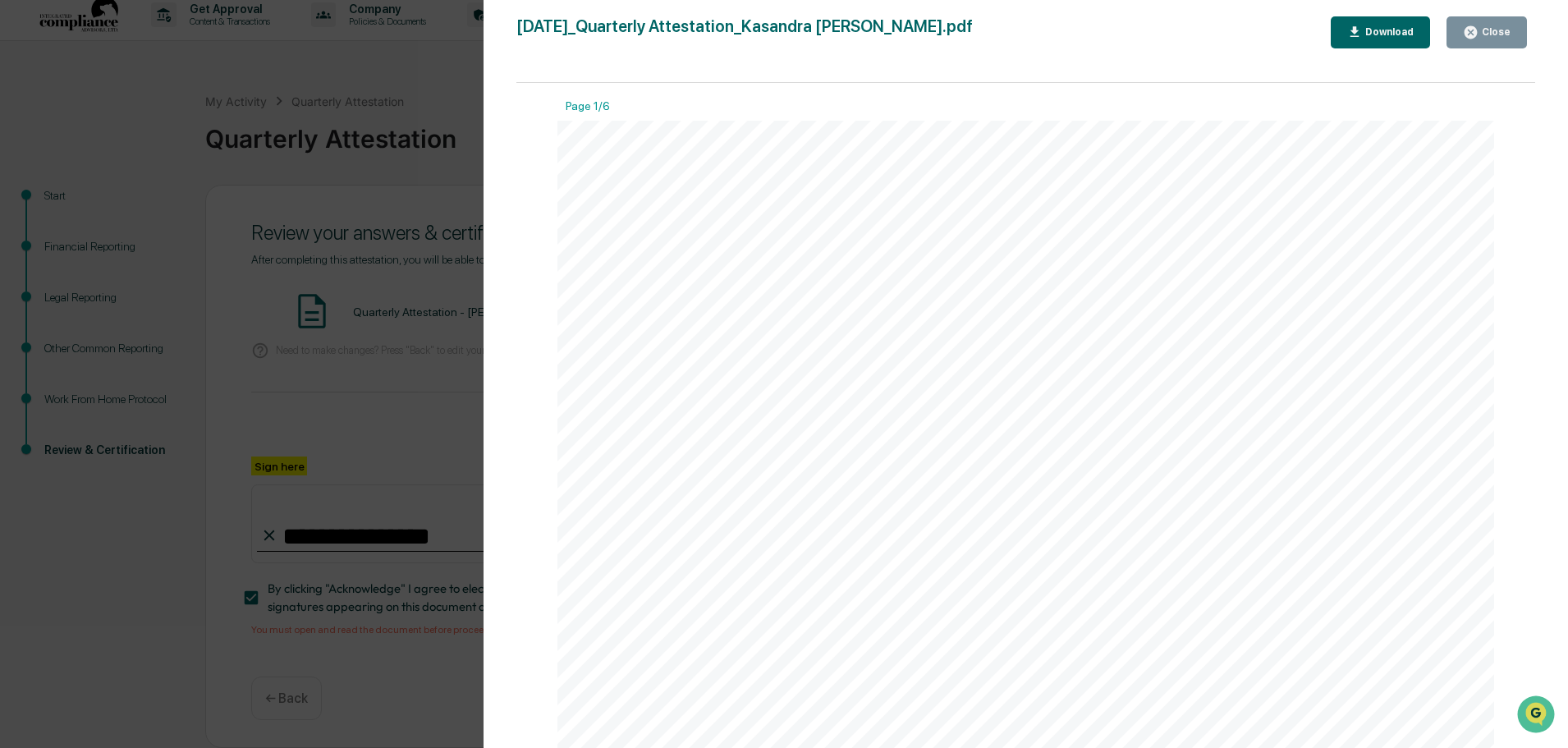
click at [1507, 32] on div "Close" at bounding box center [1494, 32] width 32 height 11
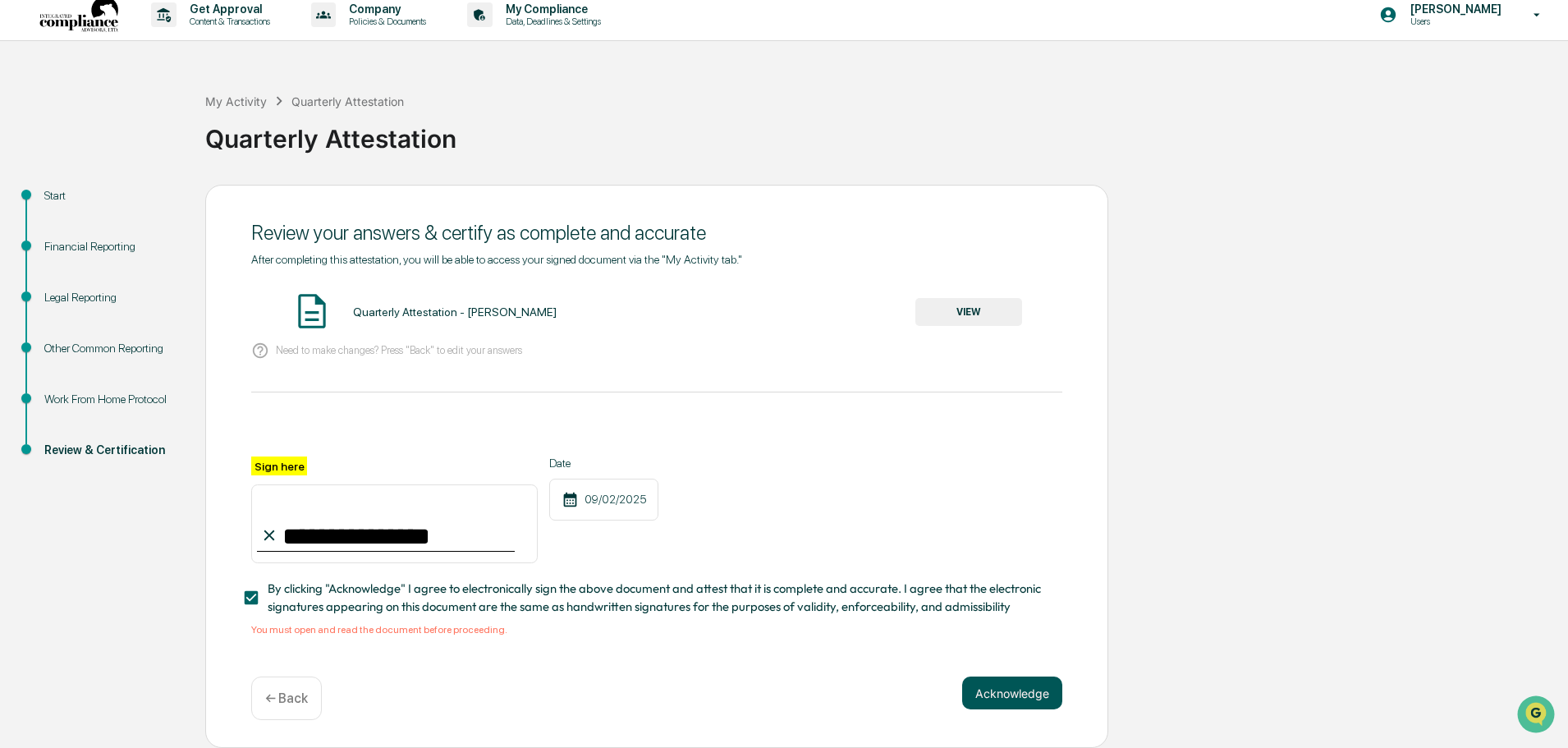
click at [1018, 696] on button "Acknowledge" at bounding box center [1012, 693] width 100 height 32
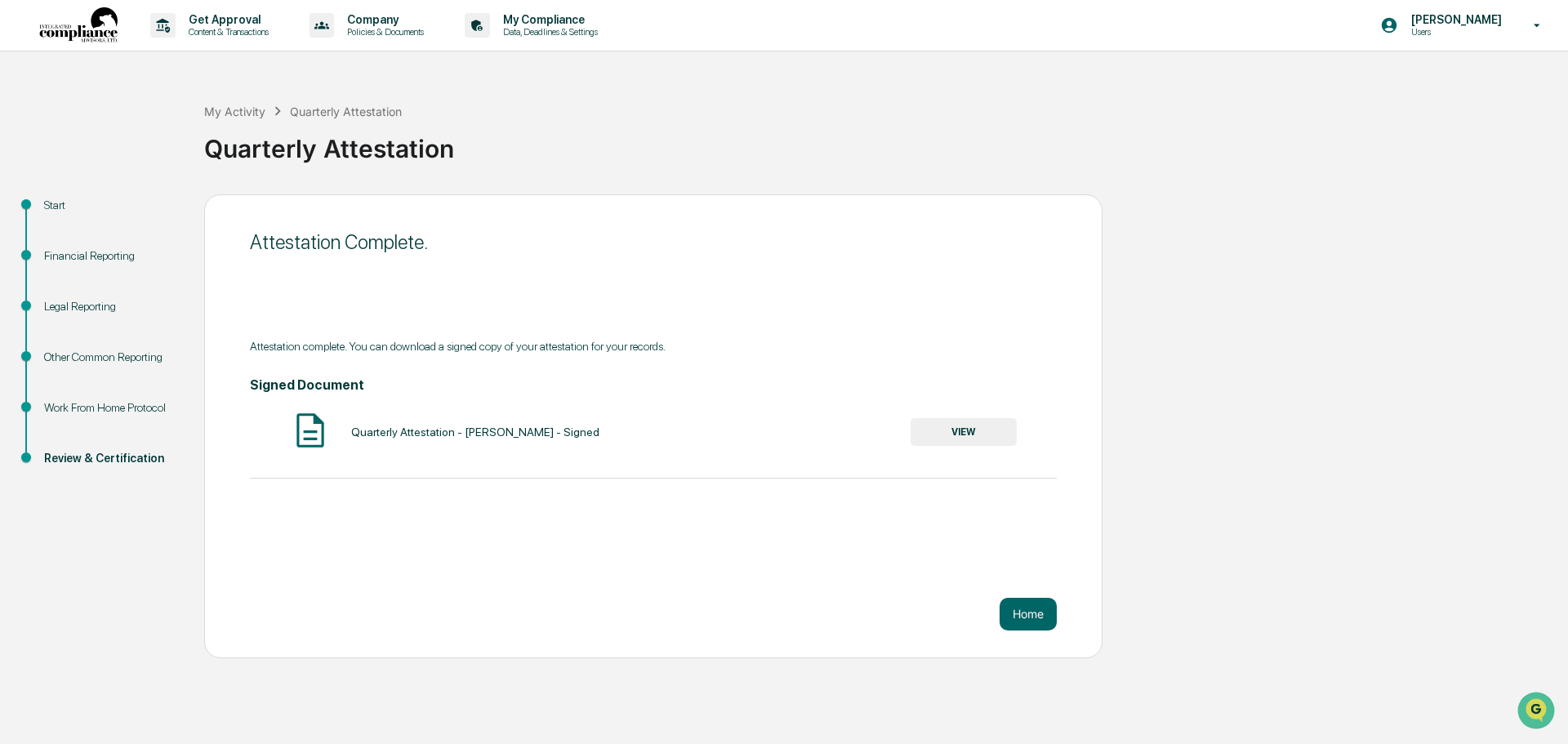
click at [1033, 631] on div "Attestation Complete. Attestation complete. You can download a signed copy of y…" at bounding box center [653, 427] width 898 height 464
click at [1033, 625] on button "Home" at bounding box center [1028, 613] width 58 height 32
